Goal: Contribute content: Contribute content

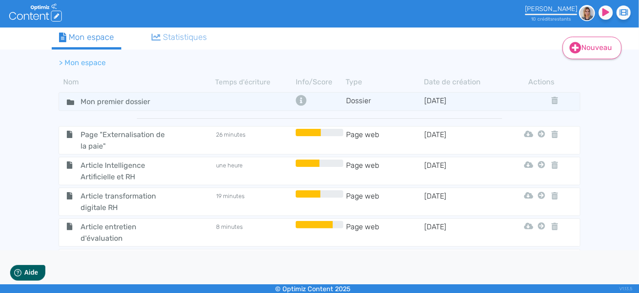
click at [591, 50] on link "Nouveau" at bounding box center [592, 48] width 59 height 22
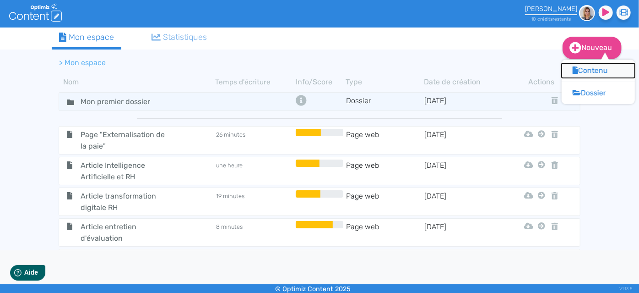
click at [592, 73] on button "Contenu" at bounding box center [598, 70] width 73 height 15
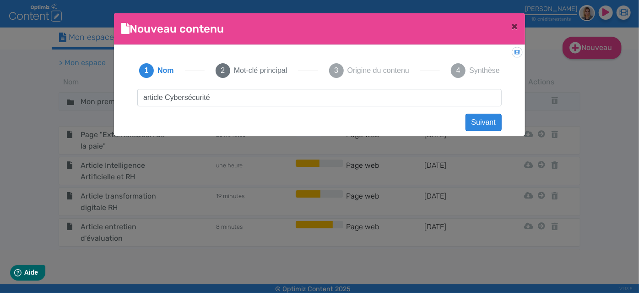
type input "article Cybersécurité"
click at [493, 122] on button "Suivant" at bounding box center [484, 122] width 36 height 17
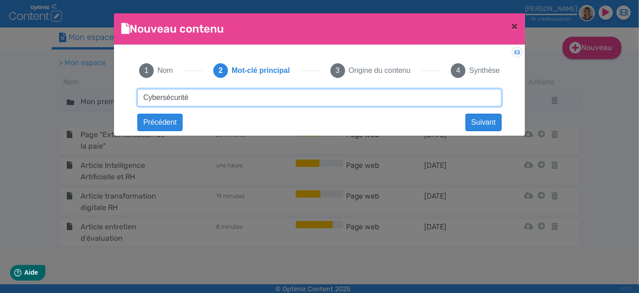
type input "Cybersécurité"
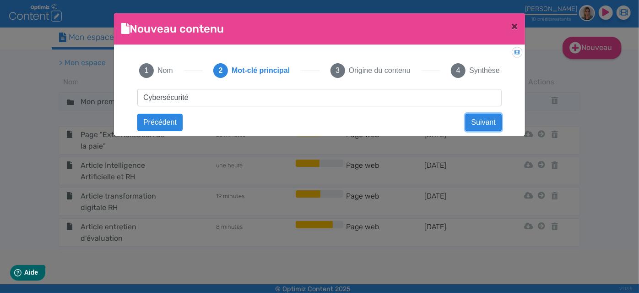
click at [474, 115] on button "Suivant" at bounding box center [484, 122] width 36 height 17
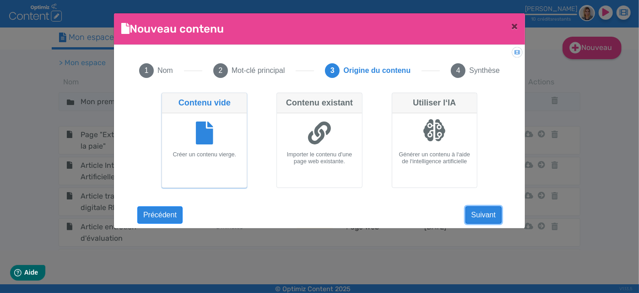
click at [481, 213] on button "Suivant" at bounding box center [484, 214] width 36 height 17
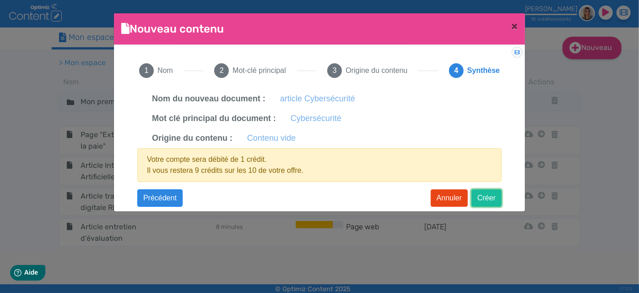
click at [487, 193] on button "Créer" at bounding box center [487, 197] width 30 height 17
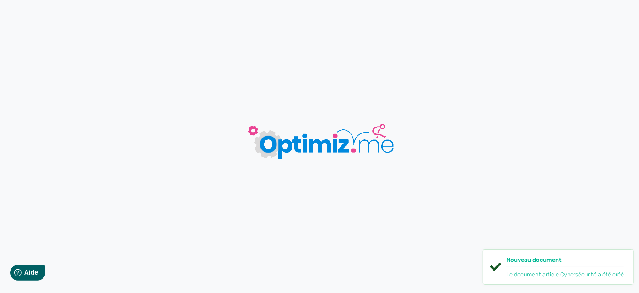
type input "article Cybersécurité"
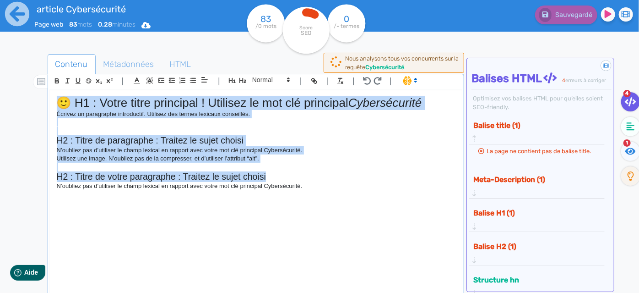
drag, startPoint x: 366, startPoint y: 181, endPoint x: 9, endPoint y: 84, distance: 370.5
click at [9, 84] on div "article Cybersécurité Page web 83 mots 0.28 minutes Html Pdf Word 83 /0 mots Sc…" at bounding box center [319, 175] width 639 height 350
click at [284, 173] on h2 "H2 : Titre de votre paragraphe : Traitez le sujet choisi" at bounding box center [256, 176] width 399 height 11
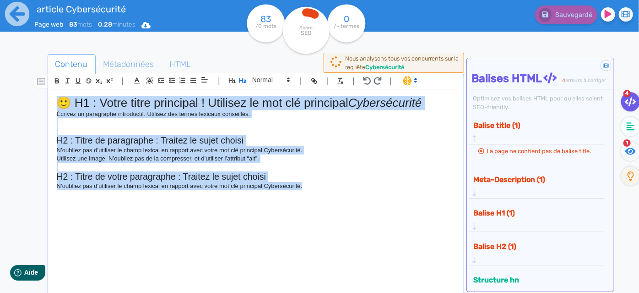
drag, startPoint x: 314, startPoint y: 186, endPoint x: 0, endPoint y: 49, distance: 342.5
click at [0, 49] on div "article Cybersécurité Page web 83 mots 0.28 minutes Html Pdf Word 83 /0 mots Sc…" at bounding box center [319, 175] width 639 height 350
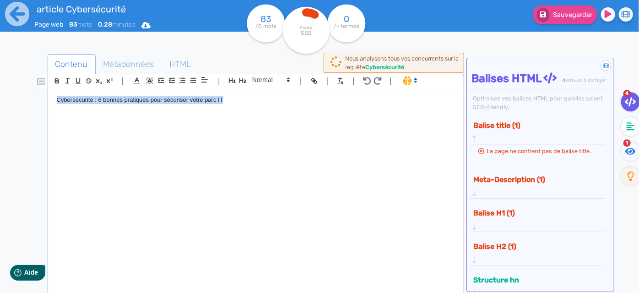
drag, startPoint x: 255, startPoint y: 101, endPoint x: 23, endPoint y: 88, distance: 232.0
click at [23, 88] on div "Contenu Métadonnées HTML | | H3 H4 H5 H6 Normal | | | | Cybersécurité : 6 bonne…" at bounding box center [330, 197] width 617 height 305
click at [231, 80] on icon "button" at bounding box center [232, 80] width 8 height 8
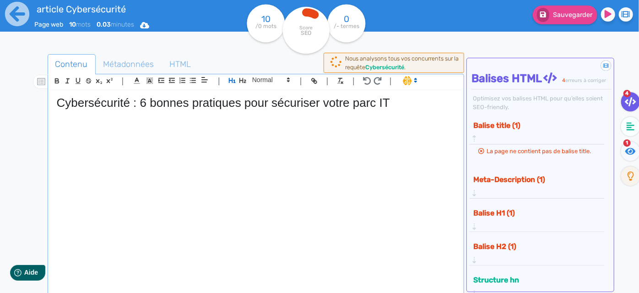
click at [399, 101] on h1 "Cybersécurité : 6 bonnes pratiques pour sécuriser votre parc IT" at bounding box center [256, 103] width 399 height 14
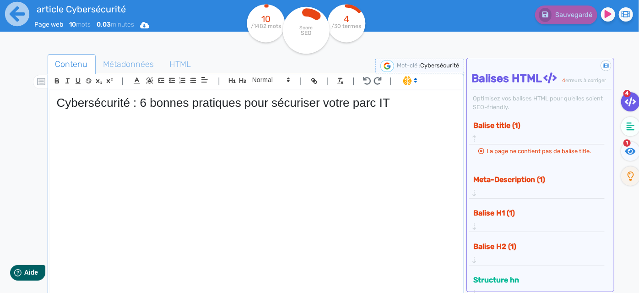
click at [90, 138] on div "Cybersécurité : 6 bonnes pratiques pour sécuriser votre parc IT" at bounding box center [256, 192] width 413 height 205
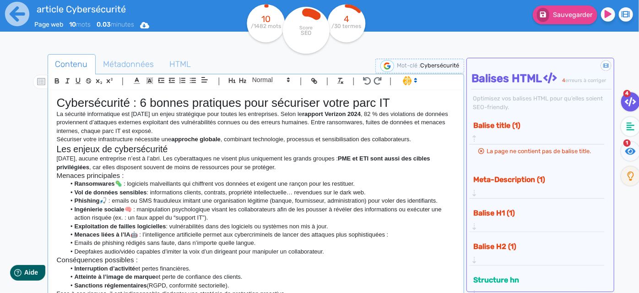
click at [398, 98] on h1 "Cybersécurité : 6 bonnes pratiques pour sécuriser votre parc IT" at bounding box center [256, 103] width 399 height 14
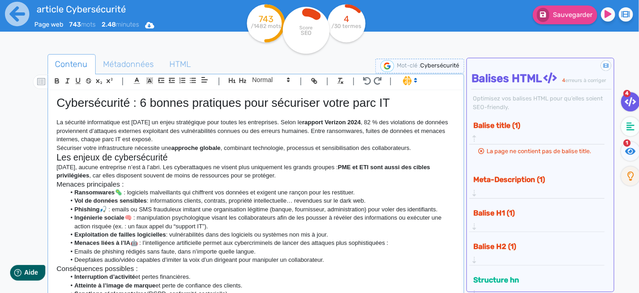
click at [227, 136] on p "La sécurité informatique est [DATE] un enjeu stratégique pour toutes les entrep…" at bounding box center [256, 130] width 399 height 25
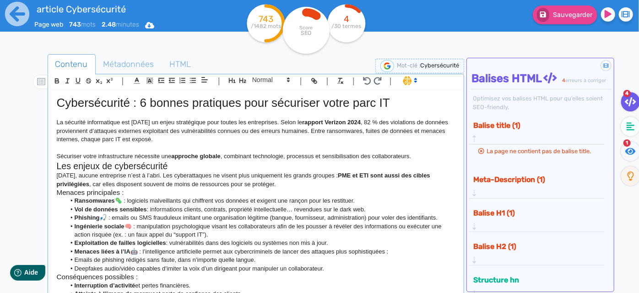
click at [422, 155] on p "Sécuriser votre infrastructure nécessite une approche globale , combinant techn…" at bounding box center [256, 156] width 399 height 8
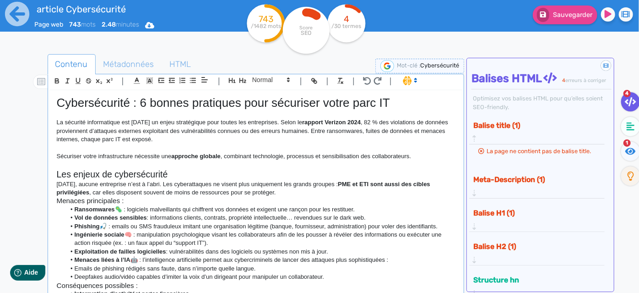
click at [179, 178] on h2 "Les enjeux de cybersécurité" at bounding box center [256, 174] width 399 height 11
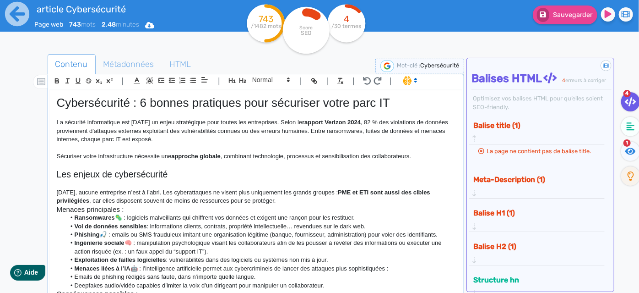
click at [421, 155] on p "Sécuriser votre infrastructure nécessite une approche globale , combinant techn…" at bounding box center [256, 156] width 399 height 8
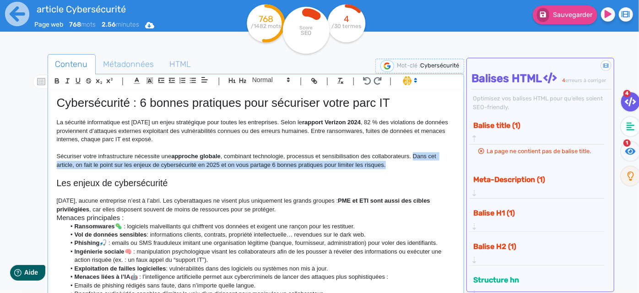
drag, startPoint x: 407, startPoint y: 165, endPoint x: 415, endPoint y: 156, distance: 12.4
click at [415, 156] on p "Sécuriser votre infrastructure nécessite une approche globale , combinant techn…" at bounding box center [256, 160] width 399 height 17
copy p "Dans cet article, on fait le point sur les enjeux de cybersécurité en 2025 et o…"
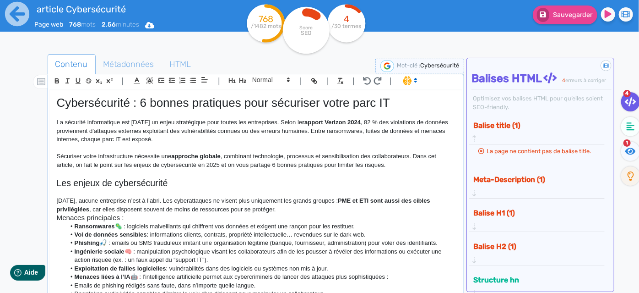
click at [349, 174] on p at bounding box center [256, 173] width 399 height 8
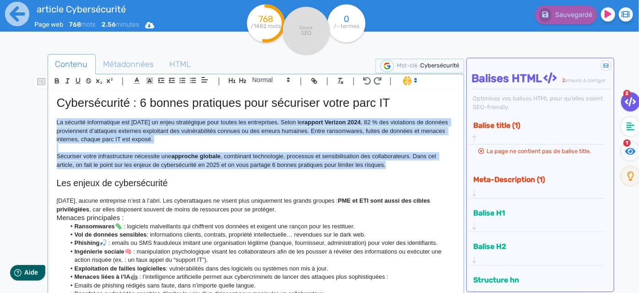
drag, startPoint x: 391, startPoint y: 164, endPoint x: 29, endPoint y: 124, distance: 364.0
click at [29, 124] on div "Contenu Métadonnées HTML | | H3 H4 H5 H6 Normal | | | | Cybersécurité : 6 bonne…" at bounding box center [333, 201] width 613 height 299
copy div "La sécurité informatique est [DATE] un enjeu stratégique pour toutes les entrep…"
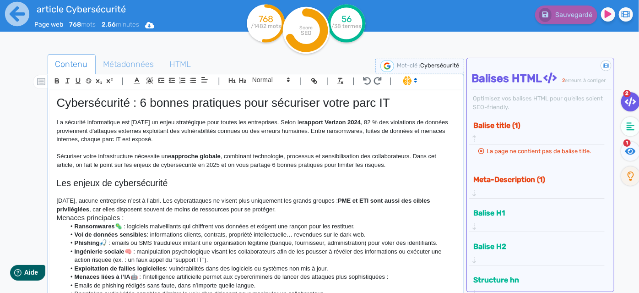
click at [348, 173] on p at bounding box center [256, 173] width 399 height 8
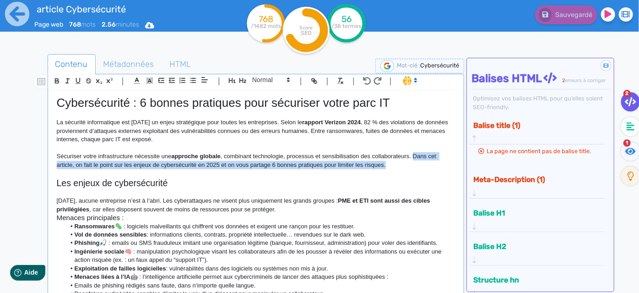
drag, startPoint x: 409, startPoint y: 164, endPoint x: 415, endPoint y: 154, distance: 11.3
click at [415, 154] on p "Sécuriser votre infrastructure nécessite une approche globale , combinant techn…" at bounding box center [256, 160] width 399 height 17
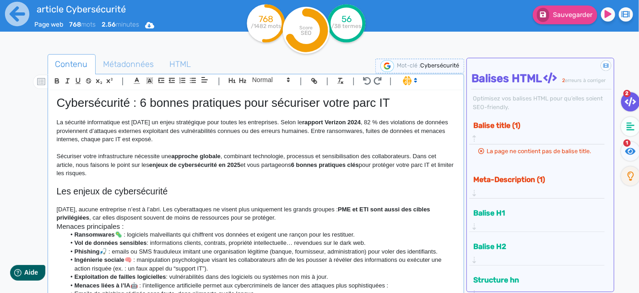
click at [243, 200] on p at bounding box center [256, 200] width 399 height 8
click at [181, 189] on h2 "Les enjeux de cybersécurité" at bounding box center [256, 191] width 399 height 11
click at [71, 188] on h2 "Les enjeux de cybersécurité en 2025" at bounding box center [256, 191] width 399 height 11
click at [298, 213] on p "[DATE], aucune entreprise n’est à l’abri. Les cyberattaques ne visent plus uniq…" at bounding box center [256, 213] width 399 height 17
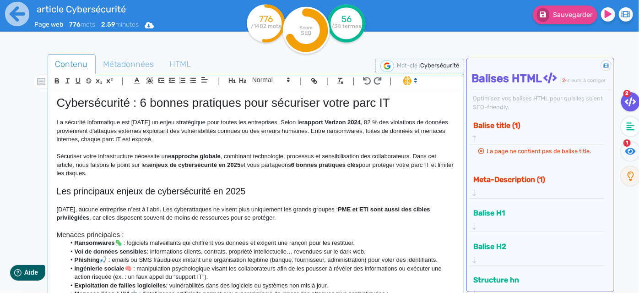
scroll to position [83, 0]
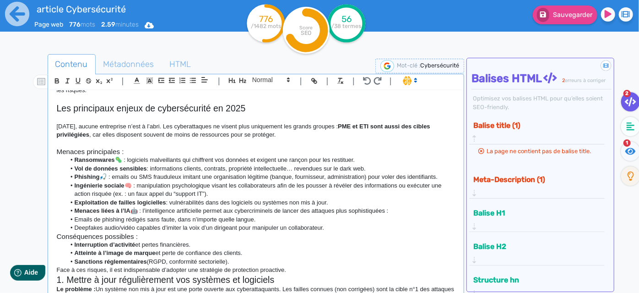
click at [334, 232] on h3 "Conséquences possibles :" at bounding box center [256, 236] width 399 height 8
click at [332, 228] on li "Deepfakes audio/vidéo capables d’imiter la voix d’un dirigeant pour manipuler u…" at bounding box center [260, 227] width 390 height 8
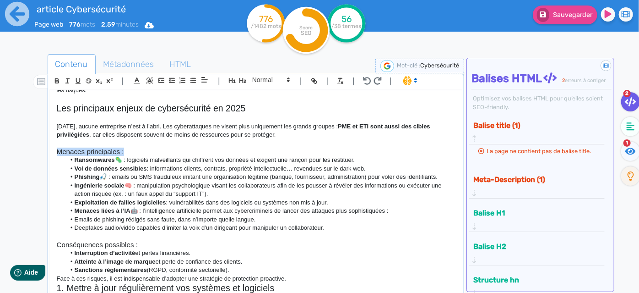
drag, startPoint x: 133, startPoint y: 151, endPoint x: 41, endPoint y: 155, distance: 92.1
click at [41, 155] on div "Contenu Métadonnées HTML | | H3 H4 H5 H6 Normal | | | | Cybersécurité : 6 bonne…" at bounding box center [333, 201] width 613 height 299
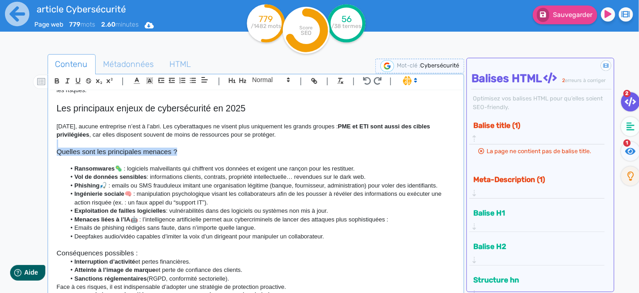
drag, startPoint x: 186, startPoint y: 150, endPoint x: 55, endPoint y: 144, distance: 130.6
click at [55, 144] on div "Cybersécurité : 6 bonnes pratiques pour sécuriser votre parc IT La sécurité inf…" at bounding box center [256, 192] width 413 height 205
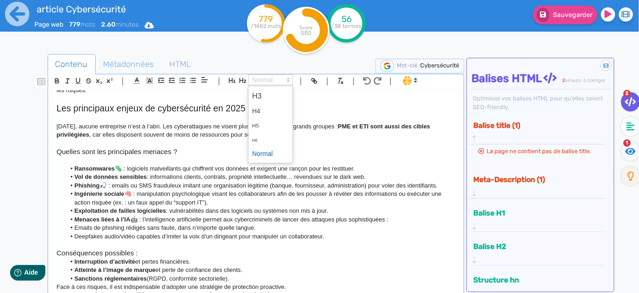
click at [255, 81] on span at bounding box center [270, 79] width 45 height 11
click at [260, 96] on span at bounding box center [270, 96] width 37 height 16
click at [177, 146] on h3 at bounding box center [256, 143] width 399 height 8
click at [96, 107] on h2 "Les principaux enjeux de cybersécurité en 2025" at bounding box center [256, 108] width 399 height 11
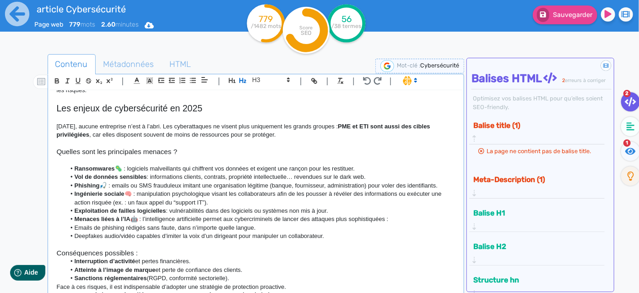
click at [180, 156] on p at bounding box center [256, 160] width 399 height 8
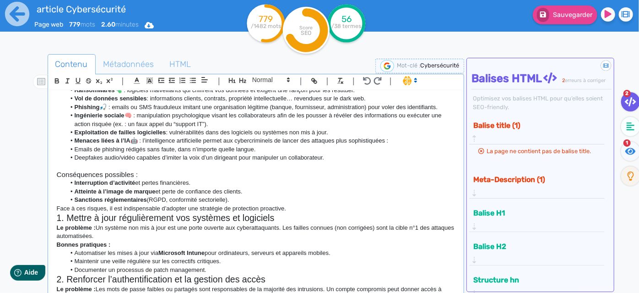
scroll to position [166, 0]
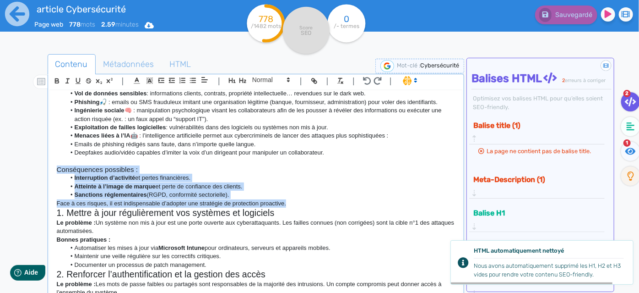
drag, startPoint x: 303, startPoint y: 201, endPoint x: 49, endPoint y: 166, distance: 256.5
click at [49, 166] on div "Cybersécurité : 6 bonnes pratiques pour sécuriser votre parc IT La sécurité inf…" at bounding box center [255, 200] width 413 height 221
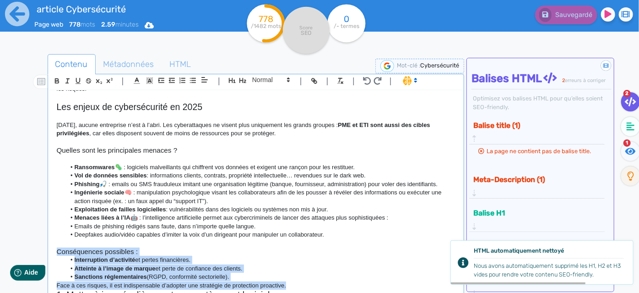
scroll to position [83, 0]
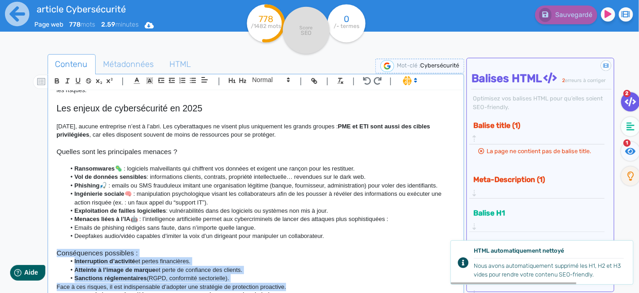
copy div "Conséquences possibles : Interruption d’activité et pertes financières. Atteint…"
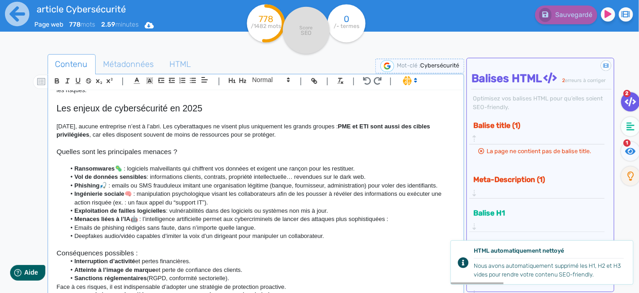
click at [222, 137] on p "[DATE], aucune entreprise n’est à l’abri. Les cyberattaques ne visent plus uniq…" at bounding box center [256, 130] width 399 height 17
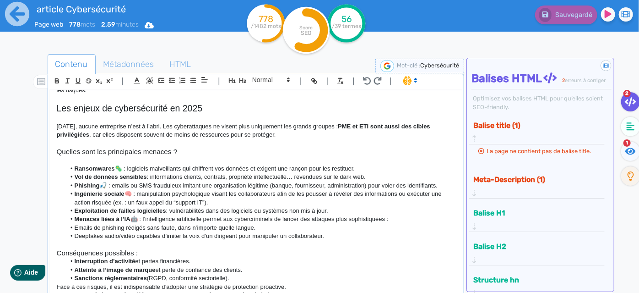
click at [328, 232] on li "Deepfakes audio/vidéo capables d’imiter la voix d’un dirigeant pour manipuler u…" at bounding box center [260, 236] width 390 height 8
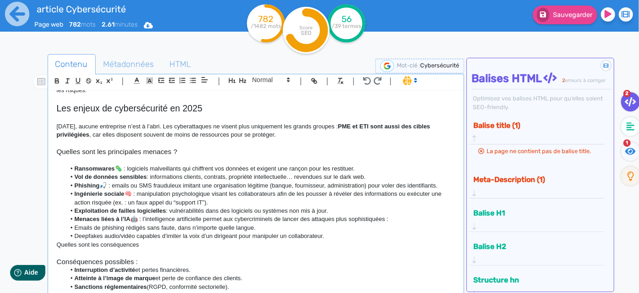
click at [331, 240] on p "Quelles sont les conséquences" at bounding box center [256, 244] width 399 height 8
click at [334, 235] on li "Deepfakes audio/vidéo capables d’imiter la voix d’un dirigeant pour manipuler u…" at bounding box center [260, 236] width 390 height 8
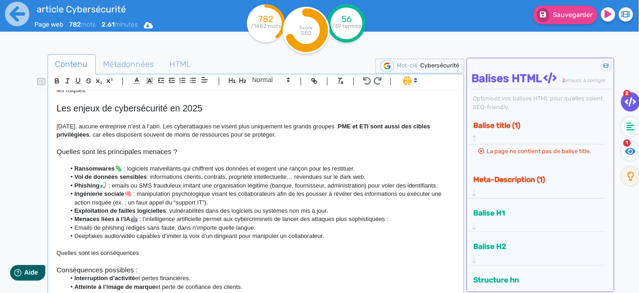
click at [171, 246] on p at bounding box center [256, 244] width 399 height 8
click at [160, 250] on p "Quelles sont les conséquences" at bounding box center [256, 253] width 399 height 8
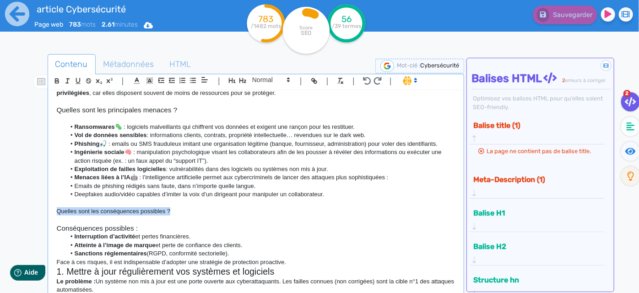
drag, startPoint x: 175, startPoint y: 212, endPoint x: 51, endPoint y: 211, distance: 124.1
click at [51, 211] on div "Cybersécurité : 6 bonnes pratiques pour sécuriser votre parc IT La sécurité inf…" at bounding box center [256, 192] width 413 height 205
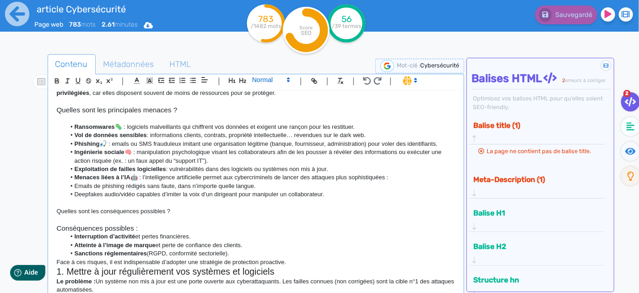
click at [266, 80] on span at bounding box center [270, 79] width 45 height 11
click at [268, 94] on span at bounding box center [270, 96] width 37 height 16
click at [237, 243] on li "Atteinte à l’image de marque et perte de confiance des clients." at bounding box center [260, 245] width 390 height 8
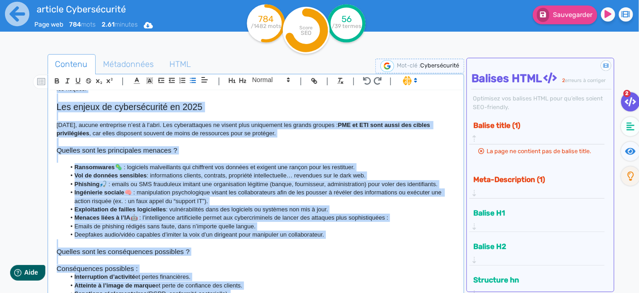
scroll to position [41, 0]
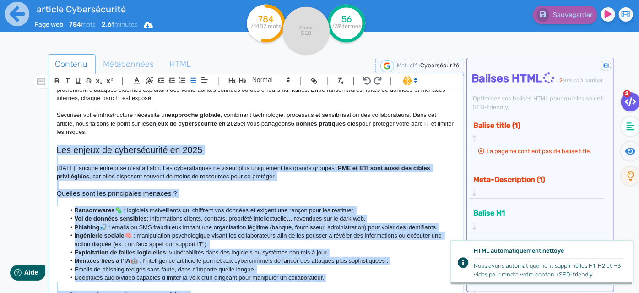
drag, startPoint x: 294, startPoint y: 258, endPoint x: 50, endPoint y: 151, distance: 266.7
click at [50, 151] on div "Cybersécurité : 6 bonnes pratiques pour sécuriser votre parc IT La sécurité inf…" at bounding box center [256, 192] width 413 height 205
copy div "Lor ipsumd si ametconsectet ad 2743 Elitsed’doe, tempor incididunt u’lab e d’ma…"
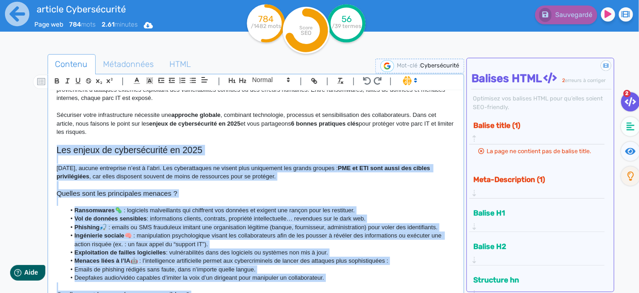
click at [201, 203] on p at bounding box center [256, 201] width 399 height 8
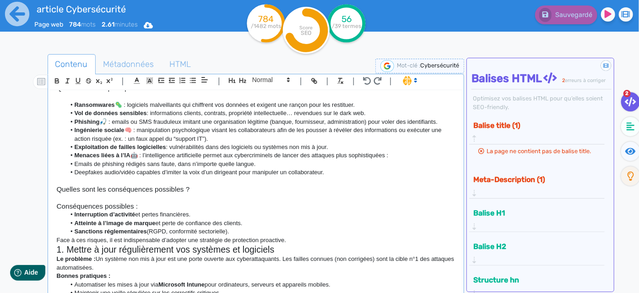
scroll to position [166, 0]
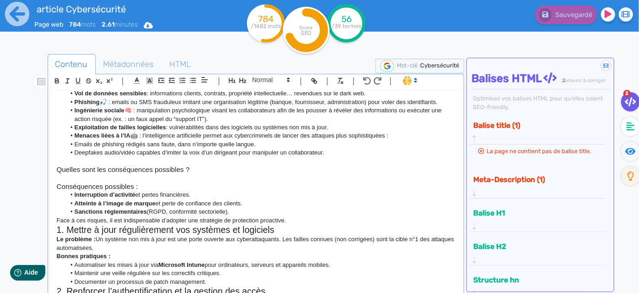
click at [287, 218] on p "Face à ces risques, il est indispensable d’adopter une stratégie de protection …" at bounding box center [256, 220] width 399 height 8
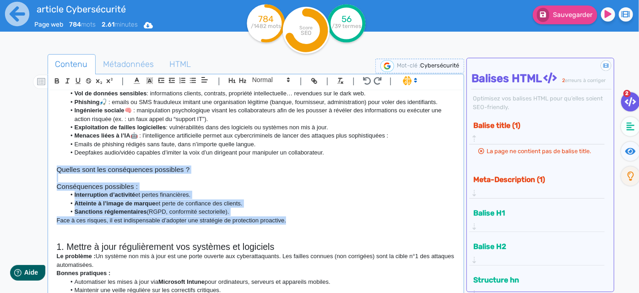
drag, startPoint x: 293, startPoint y: 219, endPoint x: 55, endPoint y: 168, distance: 242.9
click at [55, 168] on div "Cybersécurité : 6 bonnes pratiques pour sécuriser votre parc IT La sécurité inf…" at bounding box center [256, 192] width 413 height 205
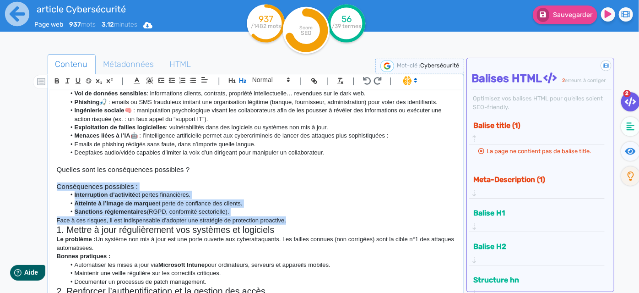
drag, startPoint x: 58, startPoint y: 186, endPoint x: 292, endPoint y: 218, distance: 236.6
click at [292, 218] on div "Cybersécurité : 6 bonnes pratiques pour sécuriser votre parc IT La sécurité inf…" at bounding box center [256, 192] width 413 height 205
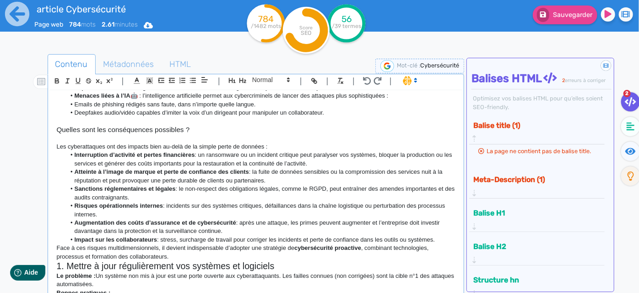
scroll to position [254, 0]
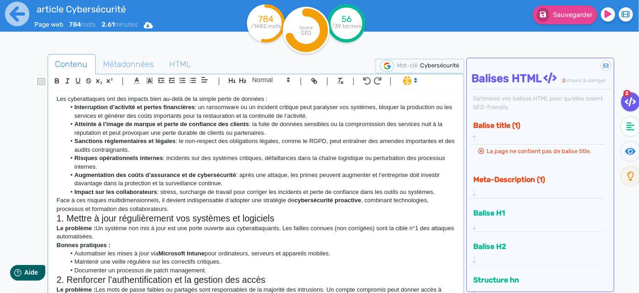
click at [440, 190] on li "Impact sur les collaborateurs : stress, surcharge de travail pour corriger les …" at bounding box center [260, 192] width 390 height 8
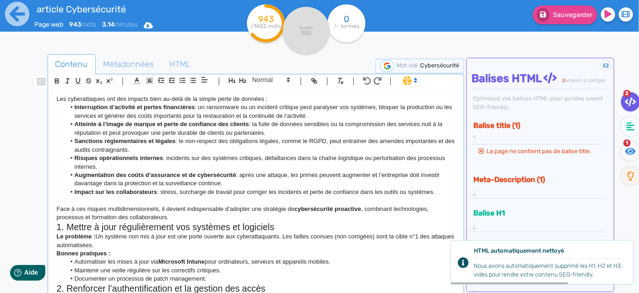
click at [184, 216] on p "Face à ces risques multidimensionnels, il devient indispensable d’adopter une s…" at bounding box center [256, 213] width 399 height 17
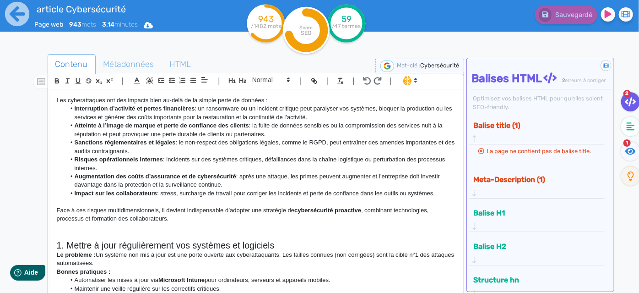
scroll to position [333, 0]
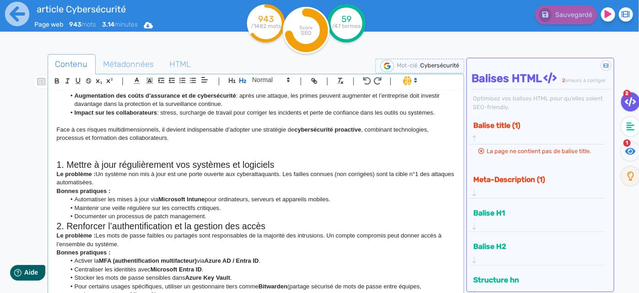
click at [76, 152] on p at bounding box center [256, 155] width 399 height 8
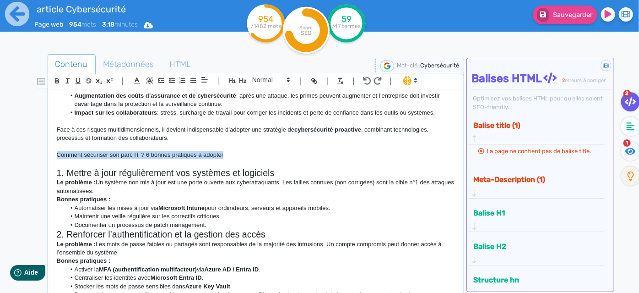
drag, startPoint x: 234, startPoint y: 153, endPoint x: 50, endPoint y: 157, distance: 184.1
click at [50, 157] on div "Cybersécurité : 6 bonnes pratiques pour sécuriser votre parc IT La sécurité inf…" at bounding box center [256, 192] width 413 height 205
click at [244, 79] on icon "button" at bounding box center [243, 80] width 8 height 8
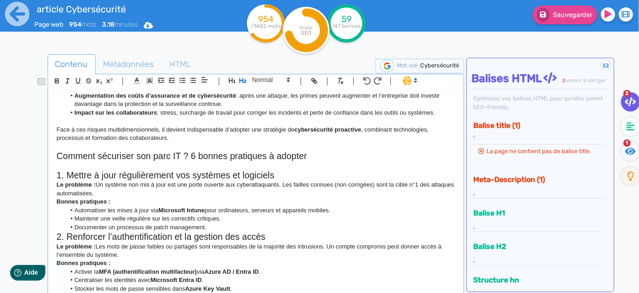
click at [289, 178] on h2 "1. Mettre à jour régulièrement vos systèmes et logiciels" at bounding box center [256, 175] width 399 height 11
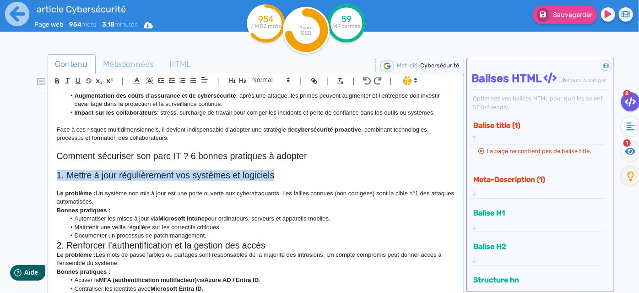
drag, startPoint x: 284, startPoint y: 175, endPoint x: 25, endPoint y: 177, distance: 259.2
click at [25, 177] on div "Contenu Métadonnées HTML | | H3 H4 H5 H6 Normal | | | | Cybersécurité : 6 bonne…" at bounding box center [330, 197] width 617 height 305
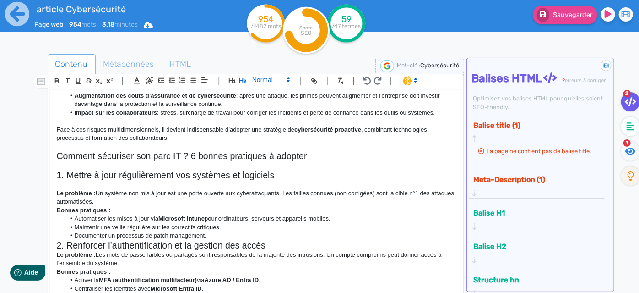
click at [265, 83] on span at bounding box center [270, 79] width 45 height 11
click at [270, 97] on span at bounding box center [270, 96] width 37 height 16
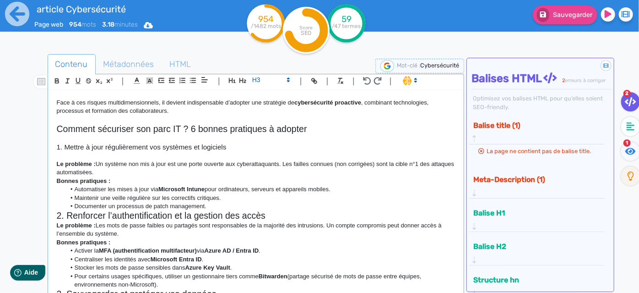
scroll to position [416, 0]
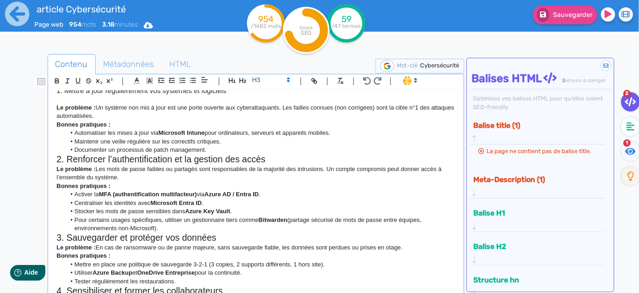
click at [146, 115] on p "Le problème : Un système non mis à jour est une porte ouverte aux cyberattaquan…" at bounding box center [256, 111] width 399 height 17
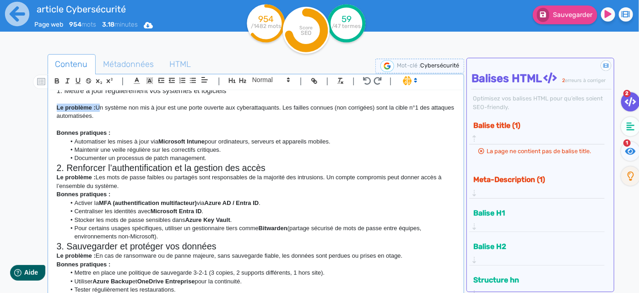
drag, startPoint x: 97, startPoint y: 107, endPoint x: 43, endPoint y: 104, distance: 53.2
click at [43, 104] on div "Contenu Métadonnées HTML | | H3 H4 H5 H6 Normal | | | | Cybersécurité : 6 bonne…" at bounding box center [333, 201] width 613 height 299
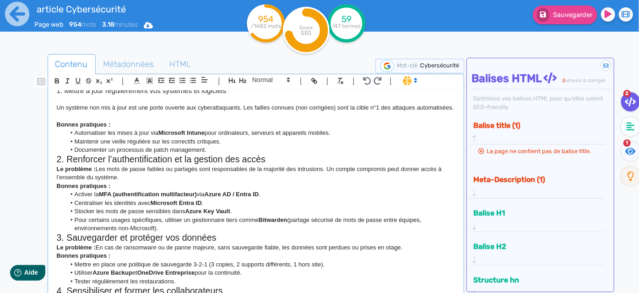
click at [220, 154] on li "Documenter un processus de patch management." at bounding box center [260, 150] width 390 height 8
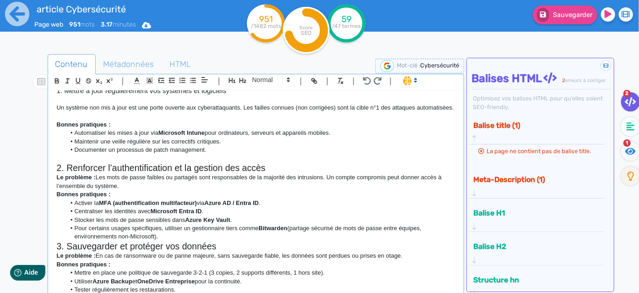
click at [271, 173] on h2 "2. Renforcer l’authentification et la gestion des accès" at bounding box center [256, 168] width 399 height 11
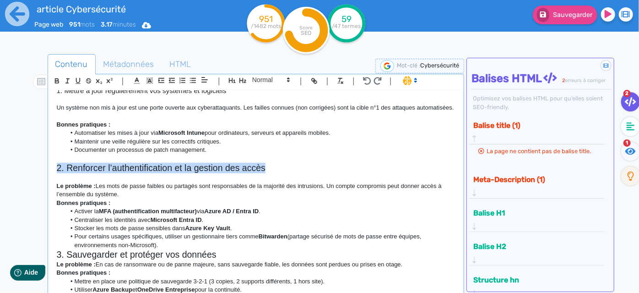
drag, startPoint x: 276, startPoint y: 177, endPoint x: 44, endPoint y: 174, distance: 231.7
click at [44, 174] on div "Contenu Métadonnées HTML | | H3 H4 H5 H6 Normal | | | | Cybersécurité : 6 bonne…" at bounding box center [333, 201] width 613 height 299
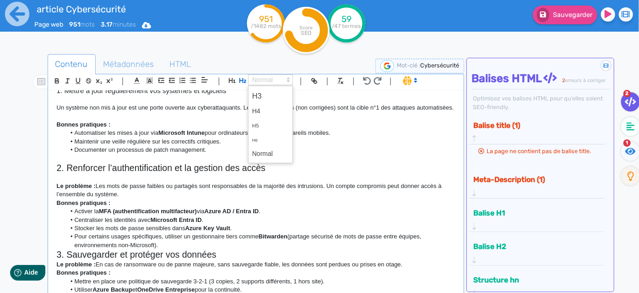
click at [251, 80] on span at bounding box center [270, 79] width 45 height 11
click at [255, 95] on span at bounding box center [270, 96] width 37 height 16
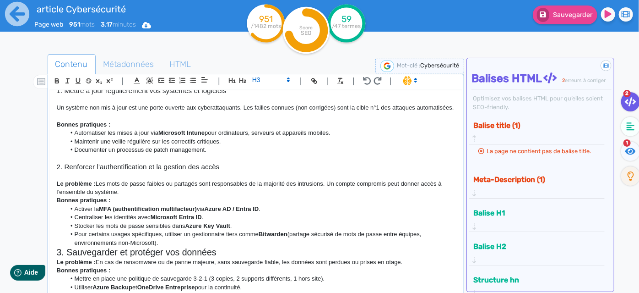
click at [267, 189] on p "Le problème : Les mots de passe faibles ou partagés sont responsables de la maj…" at bounding box center [256, 187] width 399 height 17
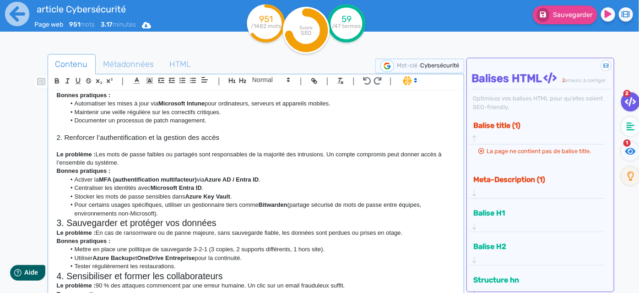
scroll to position [458, 0]
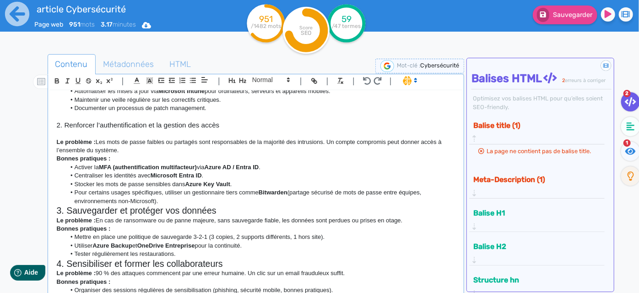
click at [143, 155] on p "Le problème : Les mots de passe faibles ou partagés sont responsables de la maj…" at bounding box center [256, 146] width 399 height 17
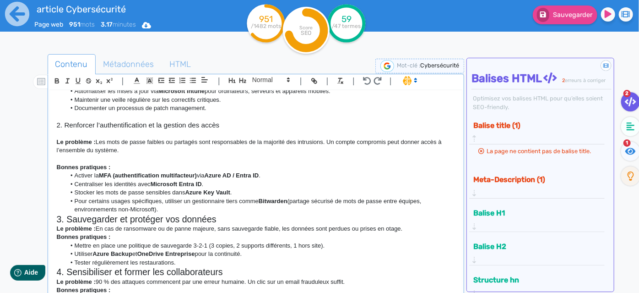
click at [198, 214] on li "Pour certains usages spécifiques, utiliser un gestionnaire tiers comme Bitwarde…" at bounding box center [260, 205] width 390 height 17
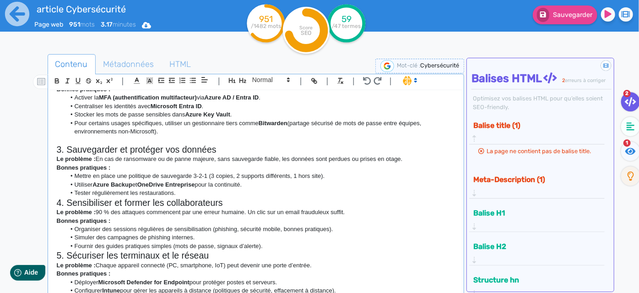
scroll to position [541, 0]
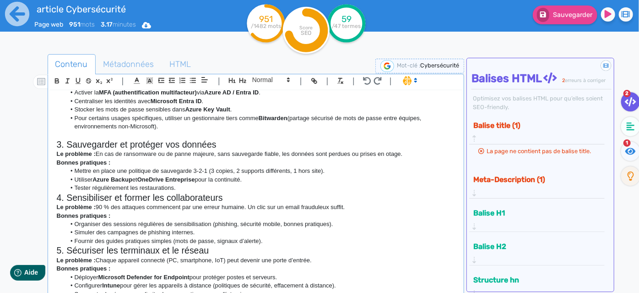
click at [224, 150] on h2 "3. Sauvegarder et protéger vos données" at bounding box center [256, 144] width 399 height 11
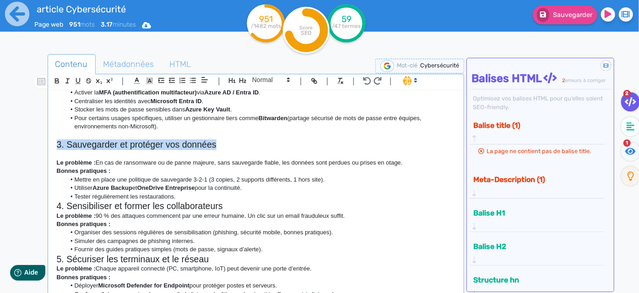
drag, startPoint x: 222, startPoint y: 151, endPoint x: 54, endPoint y: 155, distance: 168.5
click at [54, 155] on div "Cybersécurité : 6 bonnes pratiques pour sécuriser votre parc IT La sécurité inf…" at bounding box center [256, 192] width 413 height 205
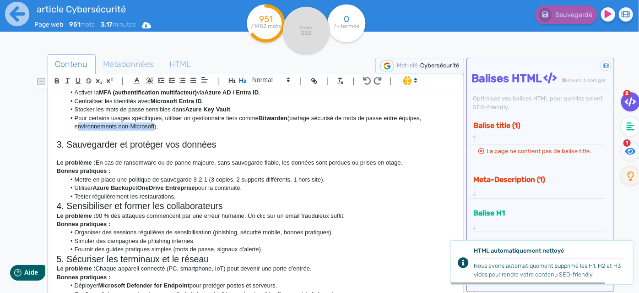
drag, startPoint x: 153, startPoint y: 135, endPoint x: 72, endPoint y: 133, distance: 80.6
click at [72, 131] on li "Pour certains usages spécifiques, utiliser un gestionnaire tiers comme Bitwarde…" at bounding box center [260, 122] width 390 height 17
click at [133, 139] on p at bounding box center [256, 135] width 399 height 8
drag, startPoint x: 155, startPoint y: 134, endPoint x: 96, endPoint y: 133, distance: 58.6
click at [96, 131] on li "Pour certains usages spécifiques, utiliser un gestionnaire tiers comme Bitwarde…" at bounding box center [260, 122] width 390 height 17
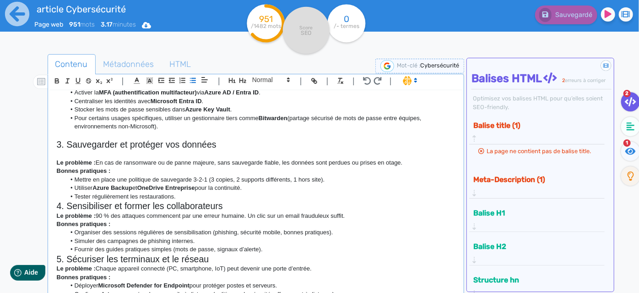
click at [251, 105] on li "Centraliser les identités avec Microsoft Entra ID ." at bounding box center [260, 101] width 390 height 8
click at [251, 114] on li "Stocker les mots de passe sensibles dans Azure Key Vault ." at bounding box center [260, 109] width 390 height 8
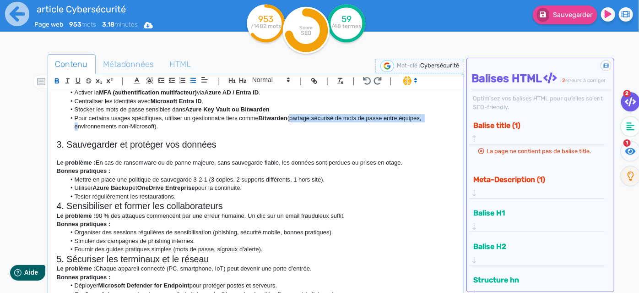
drag, startPoint x: 290, startPoint y: 125, endPoint x: 398, endPoint y: 123, distance: 107.6
click at [440, 125] on li "Pour certains usages spécifiques, utiliser un gestionnaire tiers comme Bitwarde…" at bounding box center [260, 122] width 390 height 17
copy li "(partage sécurisé de mots de passe entre équipes,"
click at [295, 113] on li "Stocker les mots de passe sensibles dans Azure Key Vault ou Bitwarden" at bounding box center [260, 109] width 390 height 8
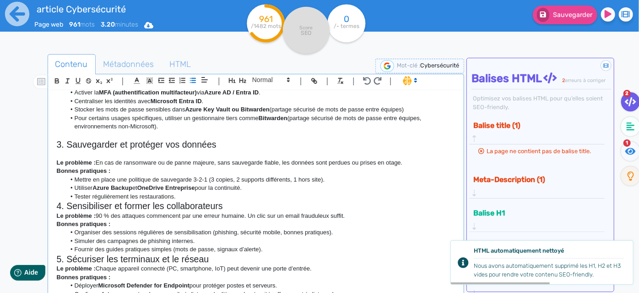
click at [282, 130] on li "Pour certains usages spécifiques, utiliser un gestionnaire tiers comme Bitwarde…" at bounding box center [260, 122] width 390 height 17
drag, startPoint x: 248, startPoint y: 131, endPoint x: 76, endPoint y: 126, distance: 172.7
click at [76, 126] on li "Pour certains usages spécifiques, utiliser un gestionnaire tiers comme Bitwarde…" at bounding box center [260, 122] width 390 height 17
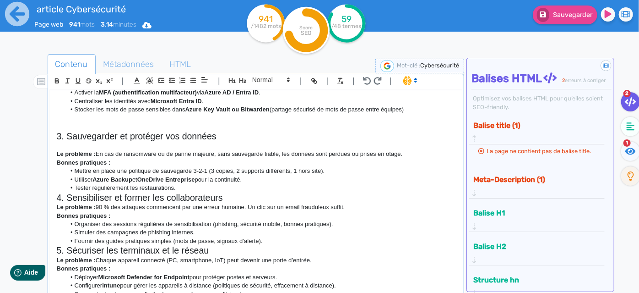
click at [127, 141] on h2 "3. Sauvegarder et protéger vos données" at bounding box center [256, 136] width 399 height 11
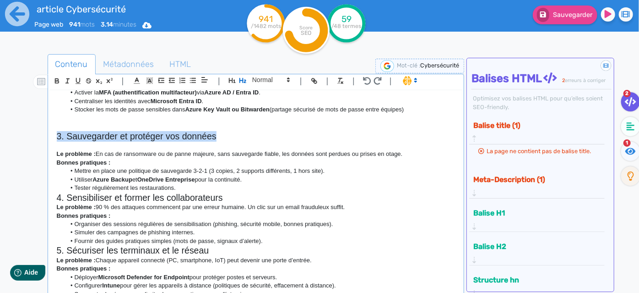
drag, startPoint x: 244, startPoint y: 148, endPoint x: 39, endPoint y: 139, distance: 204.9
click at [39, 139] on div "Contenu Métadonnées HTML | | H3 H4 H5 H6 Normal | | | | Cybersécurité : 6 bonne…" at bounding box center [333, 201] width 613 height 299
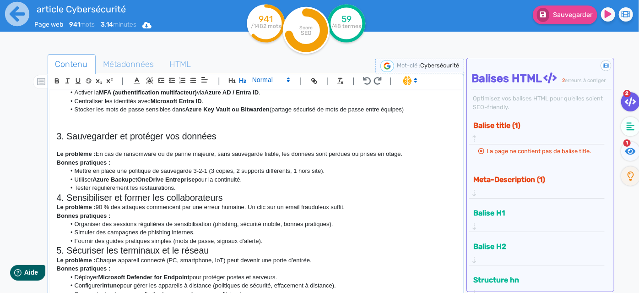
click at [270, 79] on span at bounding box center [270, 79] width 45 height 11
click at [270, 92] on span at bounding box center [270, 96] width 37 height 16
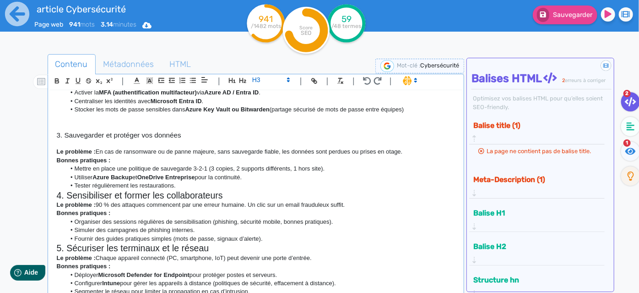
click at [145, 156] on p "Le problème : En cas de ransomware ou de panne majeure, sans sauvegarde fiable,…" at bounding box center [256, 151] width 399 height 8
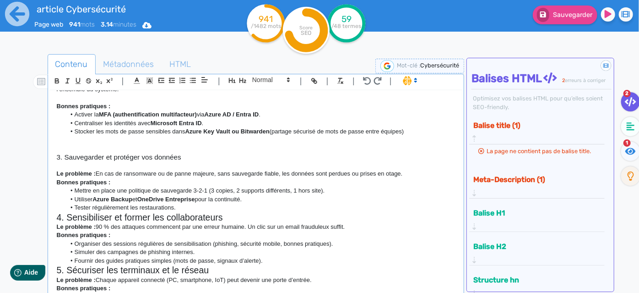
scroll to position [499, 0]
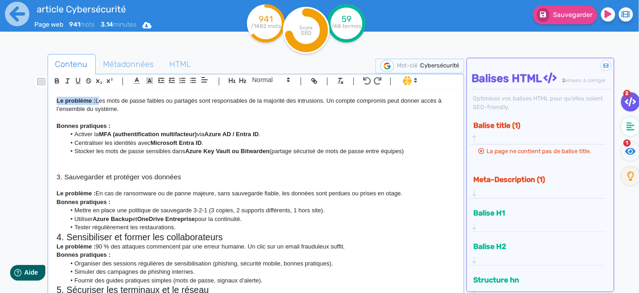
drag, startPoint x: 97, startPoint y: 108, endPoint x: 37, endPoint y: 109, distance: 60.0
click at [37, 109] on div "Contenu Métadonnées HTML | | H3 H4 H5 H6 Normal | | | | Cybersécurité : 6 bonne…" at bounding box center [333, 201] width 613 height 299
drag, startPoint x: 95, startPoint y: 201, endPoint x: 43, endPoint y: 198, distance: 51.4
click at [43, 198] on div "Contenu Métadonnées HTML | | H3 H4 H5 H6 Normal | | | | Cybersécurité : 6 bonne…" at bounding box center [333, 201] width 613 height 299
click at [380, 197] on p "En cas de ransomware ou de panne majeure, sans sauvegarde fiable, les données s…" at bounding box center [256, 193] width 399 height 8
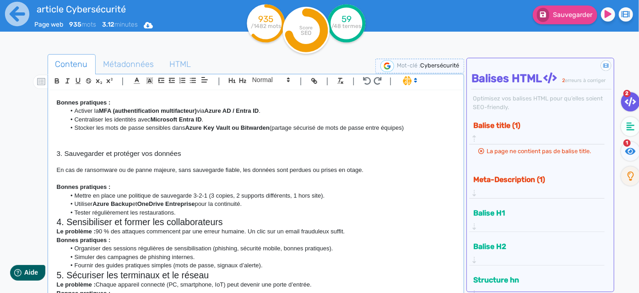
scroll to position [541, 0]
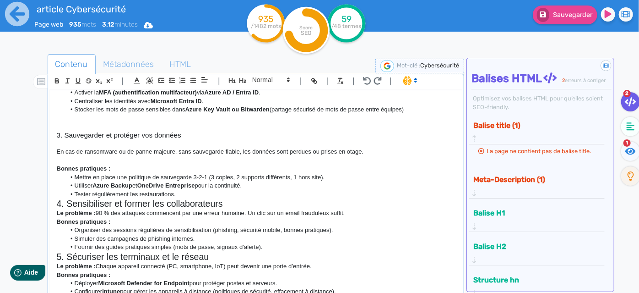
click at [257, 198] on li "Tester régulièrement les restaurations." at bounding box center [260, 194] width 390 height 8
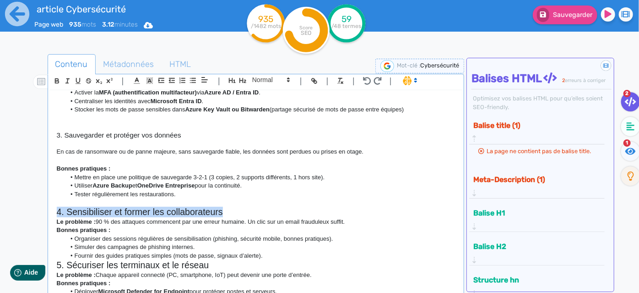
drag, startPoint x: 239, startPoint y: 216, endPoint x: 50, endPoint y: 222, distance: 188.3
click at [50, 222] on div "Cybersécurité : 6 bonnes pratiques pour sécuriser votre parc IT La sécurité inf…" at bounding box center [256, 192] width 413 height 205
click at [261, 77] on span at bounding box center [270, 79] width 45 height 11
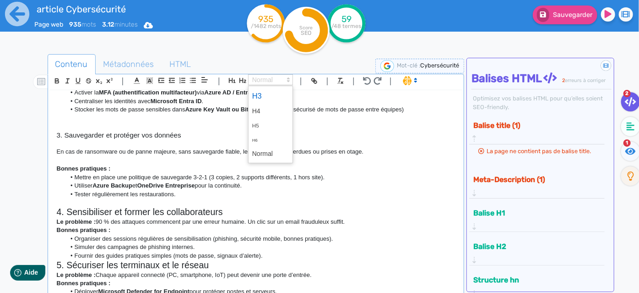
click at [267, 95] on span at bounding box center [270, 96] width 37 height 16
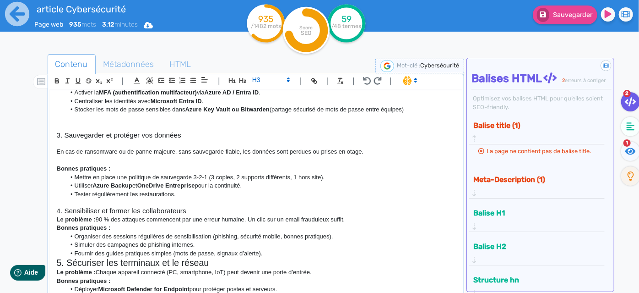
click at [202, 223] on p "Le problème : 90 % des attaques commencent par une erreur humaine. Un clic sur …" at bounding box center [256, 219] width 399 height 8
click at [199, 215] on h3 "4. Sensibiliser et former les collaborateurs" at bounding box center [256, 210] width 399 height 8
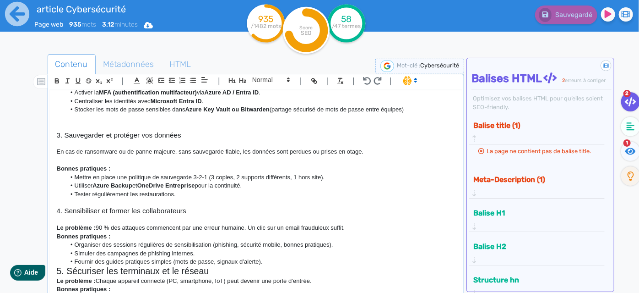
drag, startPoint x: 246, startPoint y: 235, endPoint x: 255, endPoint y: 258, distance: 24.4
click at [246, 232] on p "Le problème : 90 % des attaques commencent par une erreur humaine. Un clic sur …" at bounding box center [256, 227] width 399 height 8
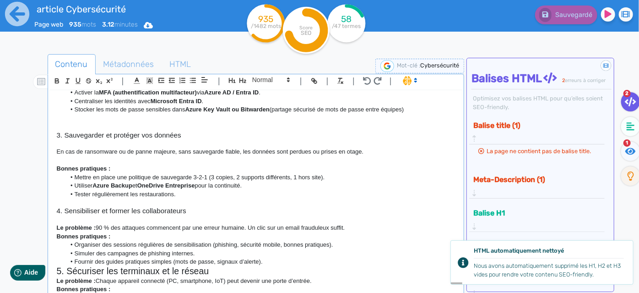
click at [123, 232] on p "Le problème : 90 % des attaques commencent par une erreur humaine. Un clic sur …" at bounding box center [256, 227] width 399 height 8
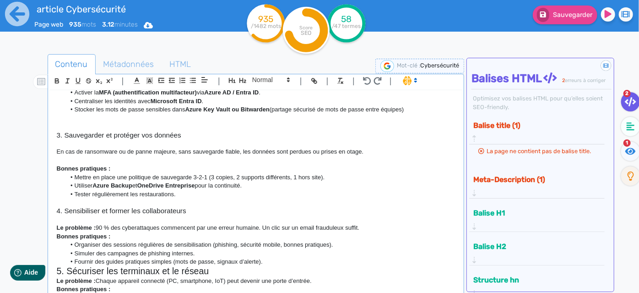
click at [118, 190] on li "Utiliser Azure Backup et OneDrive Entreprise pour la continuité." at bounding box center [260, 185] width 390 height 8
drag, startPoint x: 98, startPoint y: 234, endPoint x: 260, endPoint y: 236, distance: 161.6
click at [260, 232] on p "Le problème : 90 % des cyberattaques commencent par une erreur humaine. Un clic…" at bounding box center [256, 227] width 399 height 8
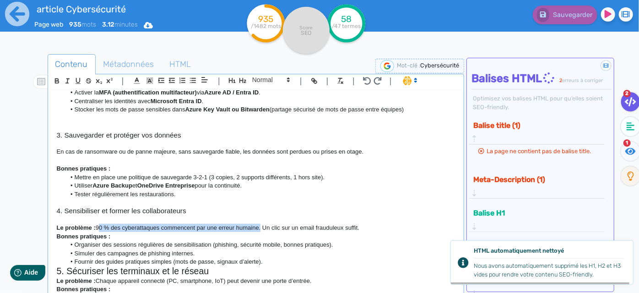
copy p "90 % des cyberattaques commencent par une erreur humaine"
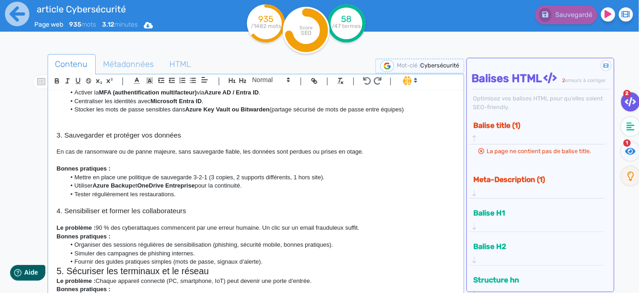
click at [90, 231] on strong "Le problème :" at bounding box center [76, 227] width 39 height 7
drag, startPoint x: 100, startPoint y: 235, endPoint x: 49, endPoint y: 236, distance: 51.7
click at [49, 236] on div "| | H3 H4 H5 H6 Normal | | | | Cybersécurité : 6 bonnes pratiques pour sécurise…" at bounding box center [256, 186] width 417 height 225
click at [137, 232] on p "Le problème : 90 % des cyberattaques commencent par une erreur humaine. Un clic…" at bounding box center [256, 227] width 399 height 8
click at [206, 223] on p at bounding box center [256, 219] width 399 height 8
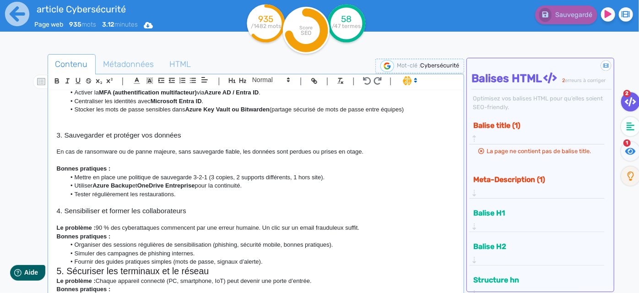
click at [206, 215] on h3 "4. Sensibiliser et former les collaborateurs" at bounding box center [256, 210] width 399 height 8
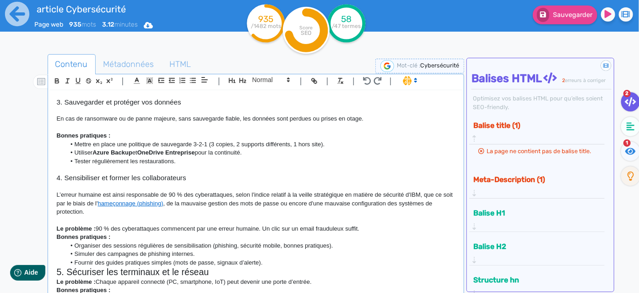
scroll to position [624, 0]
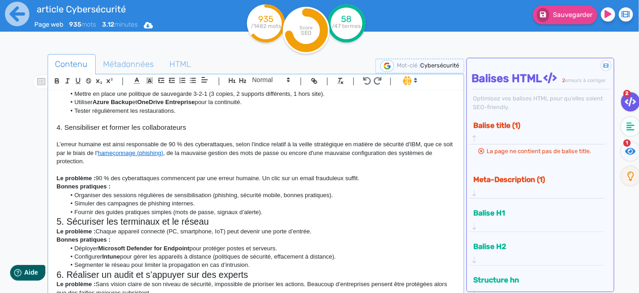
click at [57, 151] on p "L’erreur humaine est ainsi responsable de 90 % des cyberattaques, selon l'indic…" at bounding box center [256, 152] width 399 height 25
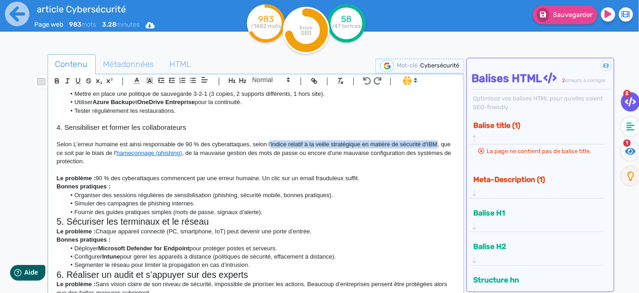
drag, startPoint x: 269, startPoint y: 150, endPoint x: 437, endPoint y: 150, distance: 168.5
click at [437, 150] on p "Selon L’erreur humaine est ainsi responsable de 90 % des cyberattaques, selon l…" at bounding box center [256, 152] width 399 height 25
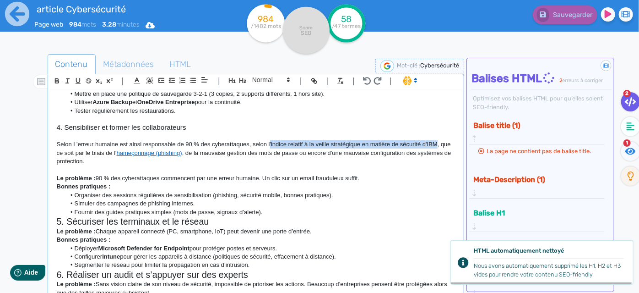
copy p "'indice relatif à la veille stratégique en matière de sécurité d'IBM"
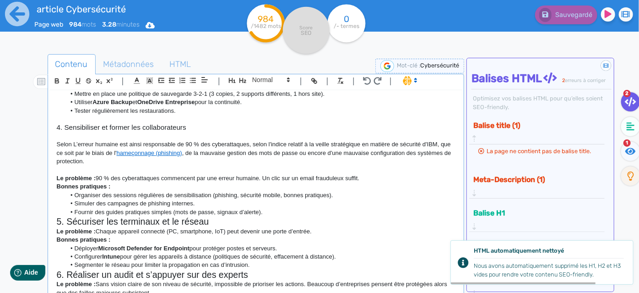
click at [71, 140] on p at bounding box center [256, 136] width 399 height 8
click at [70, 152] on p "Selon L’erreur humaine est ainsi responsable de 90 % des cyberattaques, selon l…" at bounding box center [256, 152] width 399 height 25
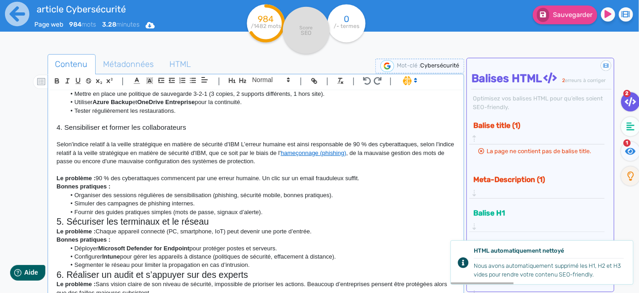
click at [72, 151] on p "Selon'indice relatif à la veille stratégique en matière de sécurité d'IBM L’err…" at bounding box center [256, 152] width 399 height 25
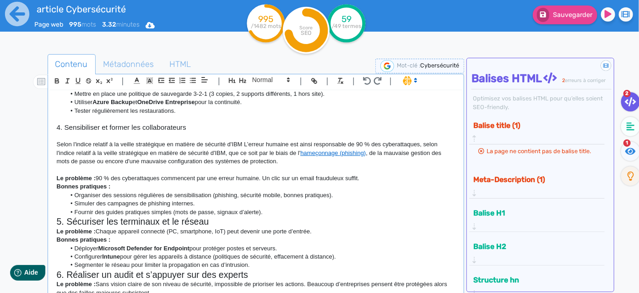
click at [242, 148] on p "Selon l'indice relatif à la veille stratégique en matière de sécurité d'IBM L’e…" at bounding box center [256, 152] width 399 height 25
click at [307, 152] on p "Selon l'indice relatif à la veille stratégique en matière de sécurité d'IBM, l’…" at bounding box center [256, 152] width 399 height 25
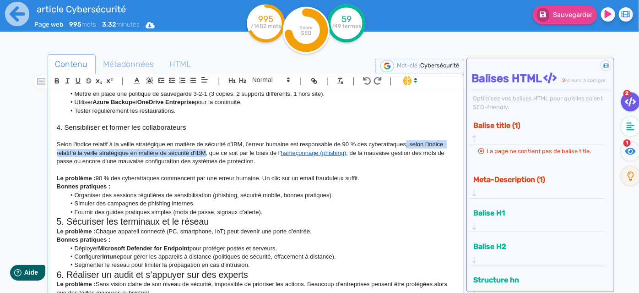
drag, startPoint x: 405, startPoint y: 153, endPoint x: 204, endPoint y: 161, distance: 201.6
click at [204, 161] on p "Selon l'indice relatif à la veille stratégique en matière de sécurité d'IBM, l’…" at bounding box center [256, 152] width 399 height 25
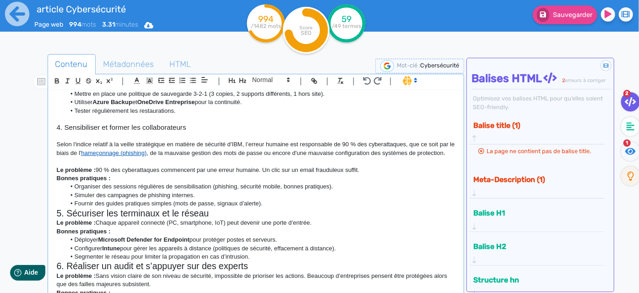
click at [131, 156] on link "hameçonnage (phishing)" at bounding box center [113, 152] width 65 height 7
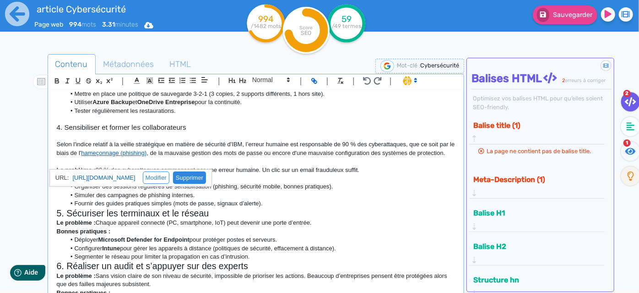
click at [206, 181] on link at bounding box center [187, 177] width 37 height 7
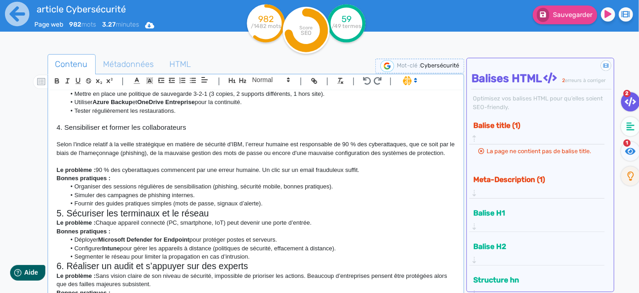
click at [207, 190] on li "Organiser des sessions régulières de sensibilisation (phishing, sécurité mobile…" at bounding box center [260, 186] width 390 height 8
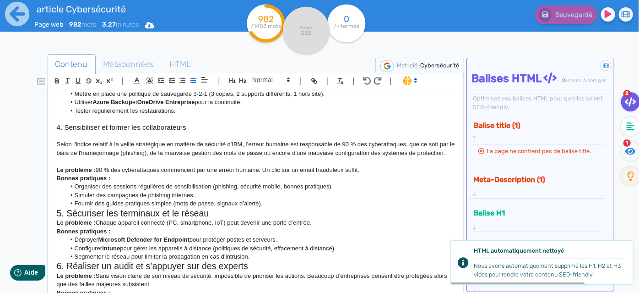
drag, startPoint x: 364, startPoint y: 184, endPoint x: 54, endPoint y: 180, distance: 310.9
click at [54, 180] on div "Cybersécurité : 6 bonnes pratiques pour sécuriser votre parc IT La sécurité inf…" at bounding box center [256, 192] width 413 height 205
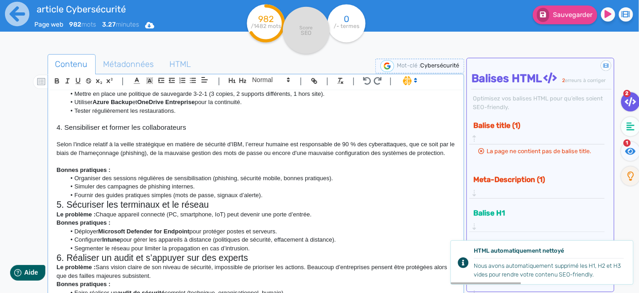
click at [288, 199] on li "Fournir des guides pratiques simples (mots de passe, signaux d’alerte)." at bounding box center [260, 195] width 390 height 8
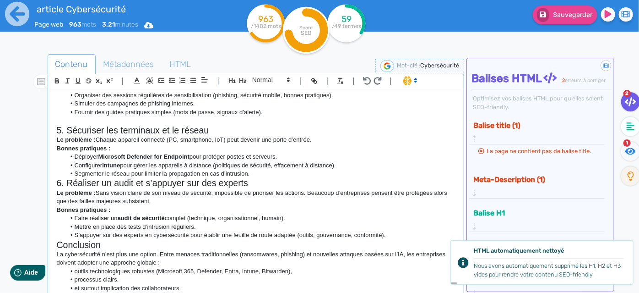
scroll to position [707, 0]
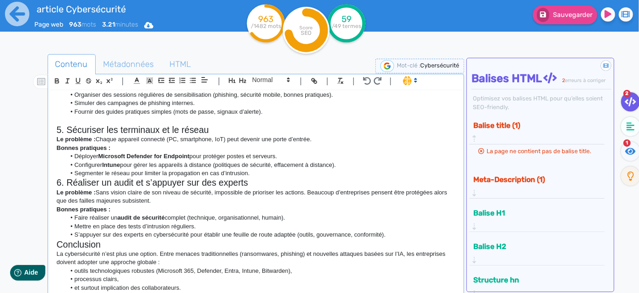
click at [226, 135] on h2 "5. Sécuriser les terminaux et le réseau" at bounding box center [256, 130] width 399 height 11
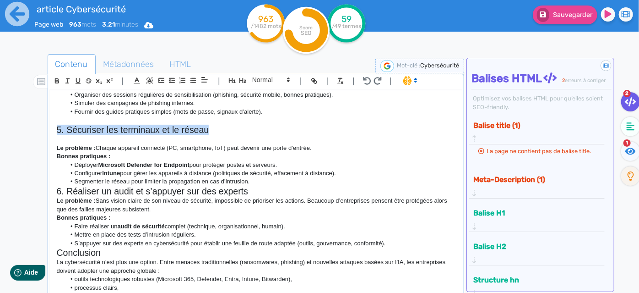
drag, startPoint x: 226, startPoint y: 148, endPoint x: 53, endPoint y: 147, distance: 173.1
click at [53, 147] on div "Cybersécurité : 6 bonnes pratiques pour sécuriser votre parc IT La sécurité inf…" at bounding box center [256, 192] width 413 height 205
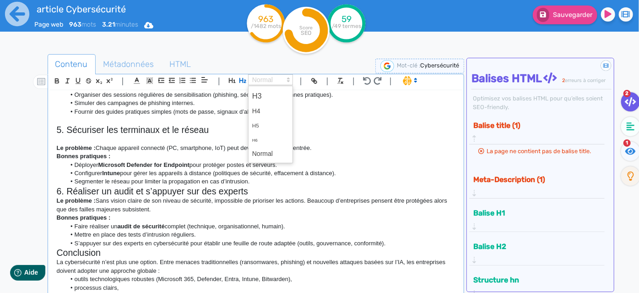
click at [250, 82] on span at bounding box center [270, 79] width 45 height 11
click at [261, 94] on span at bounding box center [270, 96] width 37 height 16
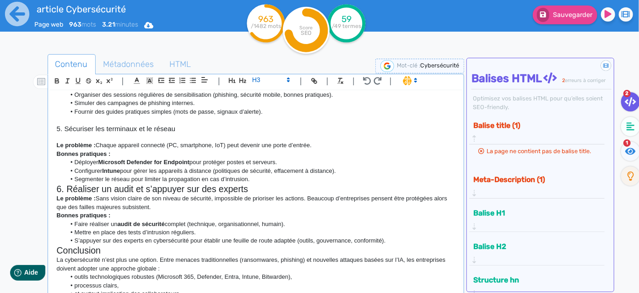
click at [132, 149] on p "Le problème : Chaque appareil connecté (PC, smartphone, IoT) peut devenir une p…" at bounding box center [256, 145] width 399 height 8
click at [341, 149] on p "Le problème : Chaque appareil connecté (PC, smartphone, IoT) peut devenir une p…" at bounding box center [256, 145] width 399 height 8
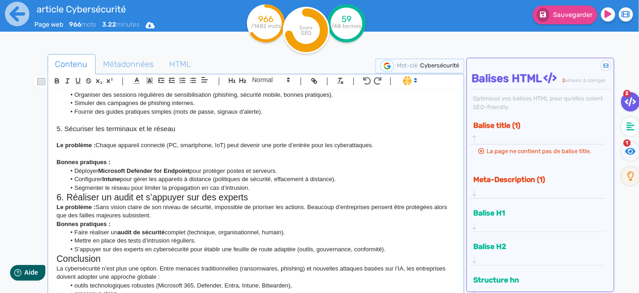
click at [281, 192] on li "Segmenter le réseau pour limiter la propagation en cas d’intrusion." at bounding box center [260, 188] width 390 height 8
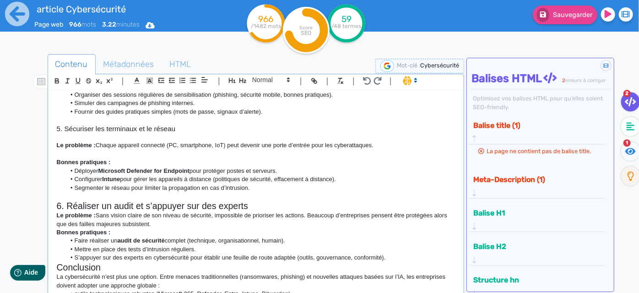
scroll to position [758, 0]
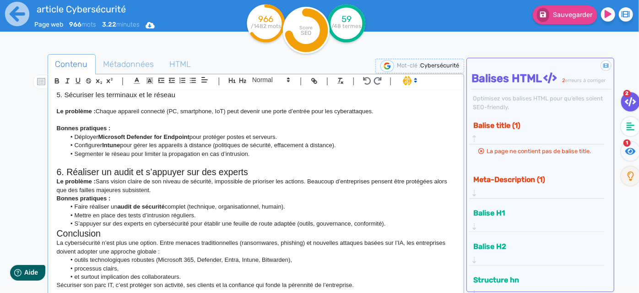
click at [270, 170] on h2 "6. Réaliser un audit et s’appuyer sur des experts" at bounding box center [256, 172] width 399 height 11
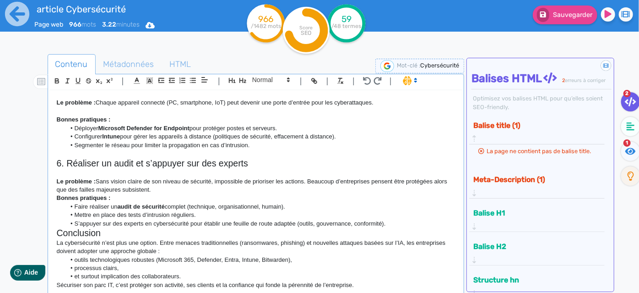
click at [175, 194] on p "Le problème : Sans vision claire de son niveau de sécurité, impossible de prior…" at bounding box center [256, 185] width 399 height 17
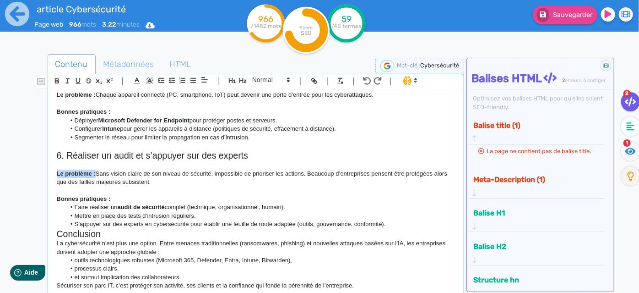
drag, startPoint x: 94, startPoint y: 188, endPoint x: 28, endPoint y: 191, distance: 66.0
click at [28, 191] on div "Contenu Métadonnées HTML | | H3 H4 H5 H6 Normal | | | | Cybersécurité : 6 bonne…" at bounding box center [333, 201] width 613 height 299
click at [155, 186] on p "Sans vision claire de son niveau de sécurité, impossible de prioriser les actio…" at bounding box center [256, 177] width 399 height 17
click at [399, 223] on li "S’appuyer sur des experts en cybersécurité pour établir une feuille de route ad…" at bounding box center [260, 223] width 390 height 8
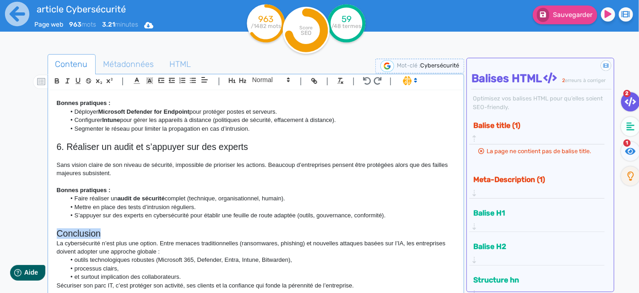
drag, startPoint x: 109, startPoint y: 239, endPoint x: 52, endPoint y: 237, distance: 57.7
click at [52, 237] on div "Cybersécurité : 6 bonnes pratiques pour sécuriser votre parc IT La sécurité inf…" at bounding box center [256, 192] width 413 height 205
click at [121, 233] on h2 "Conclusion" at bounding box center [256, 233] width 399 height 11
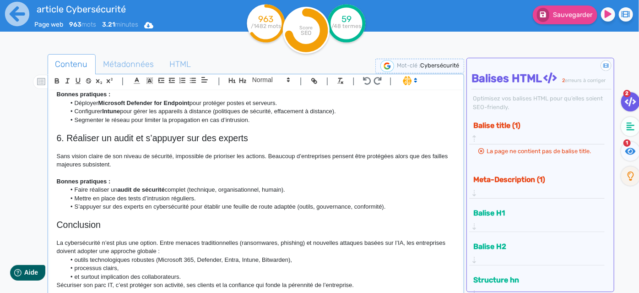
click at [177, 255] on p "La cybersécurité n’est plus une option. Entre menaces traditionnelles (ransomwa…" at bounding box center [256, 247] width 399 height 17
click at [192, 276] on li "et surtout implication des collaborateurs." at bounding box center [260, 276] width 390 height 8
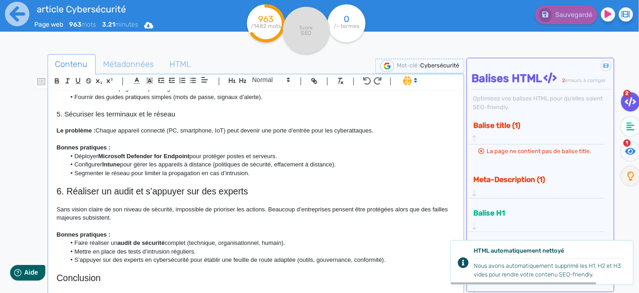
scroll to position [717, 0]
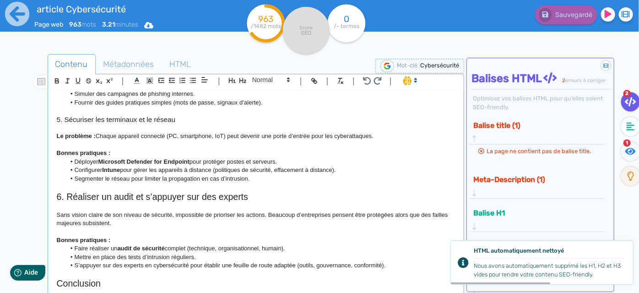
click at [97, 202] on h2 "6. Réaliser un audit et s’appuyer sur des experts" at bounding box center [256, 196] width 399 height 11
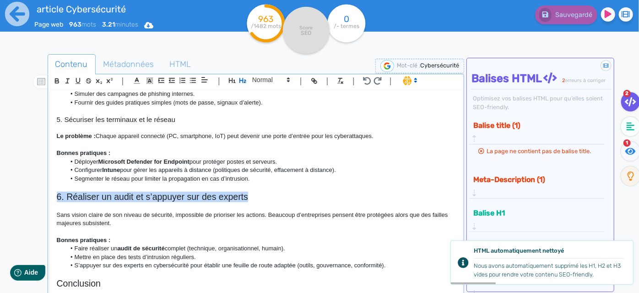
drag, startPoint x: 262, startPoint y: 211, endPoint x: 21, endPoint y: 212, distance: 241.3
click at [21, 212] on div "article Cybersécurité Page web 963 mots 3.21 minutes Html Pdf Word 963 /1482 mo…" at bounding box center [319, 175] width 639 height 350
click at [245, 80] on icon "button" at bounding box center [242, 80] width 7 height 5
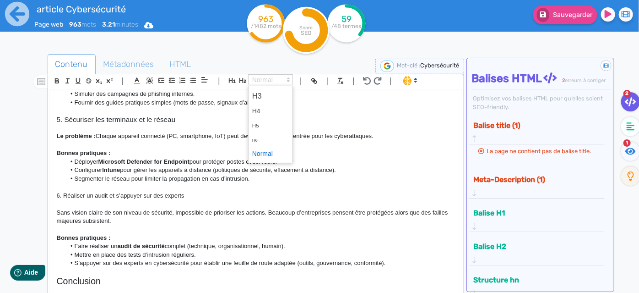
click at [255, 83] on span at bounding box center [270, 79] width 45 height 11
click at [261, 93] on span at bounding box center [270, 96] width 37 height 16
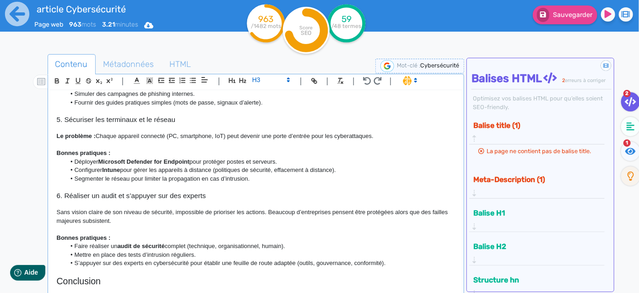
click at [268, 174] on li "Configurer Intune pour gérer les appareils à distance (politiques de sécurité, …" at bounding box center [260, 170] width 390 height 8
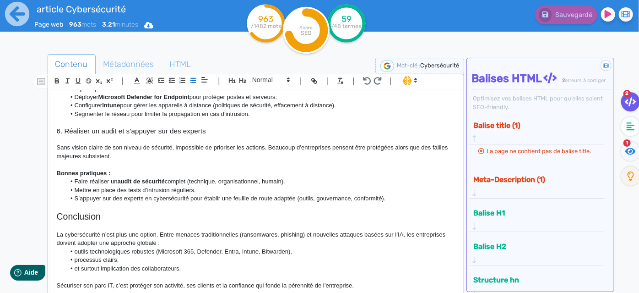
scroll to position [798, 0]
click at [118, 174] on p "Bonnes pratiques :" at bounding box center [256, 173] width 399 height 8
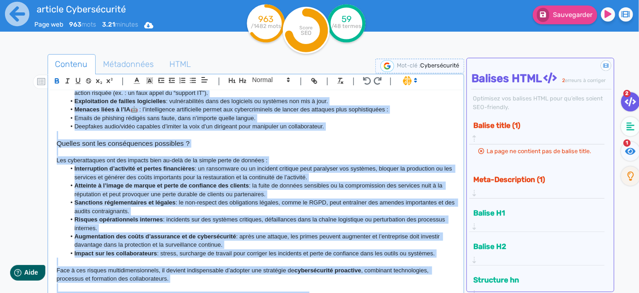
scroll to position [0, 0]
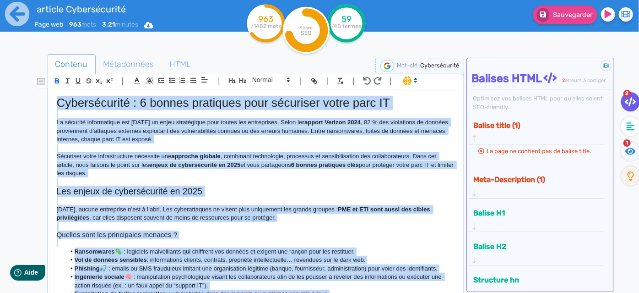
drag, startPoint x: 360, startPoint y: 285, endPoint x: 0, endPoint y: 65, distance: 422.1
click at [0, 65] on div "article Cybersécurité Page web 963 mots 3.21 minutes Html Pdf Word 963 /1482 mo…" at bounding box center [319, 175] width 639 height 350
copy div "Loremipsumdol : 4 sitame consectet adip elitseddo eiusm temp IN Ut laboreet dol…"
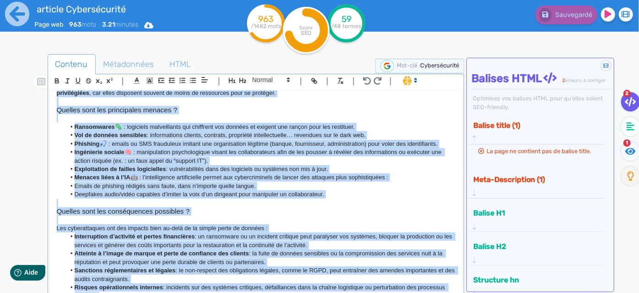
click at [197, 185] on li "Emails de phishing rédigés sans faute, dans n’importe quelle langue." at bounding box center [260, 186] width 390 height 8
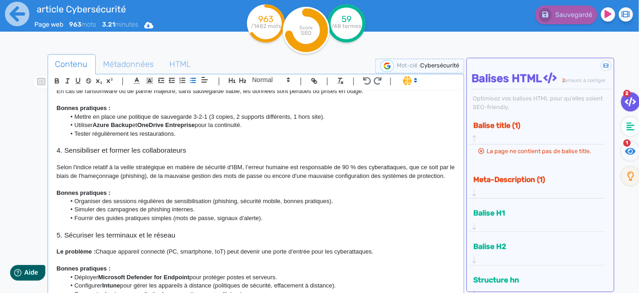
scroll to position [624, 0]
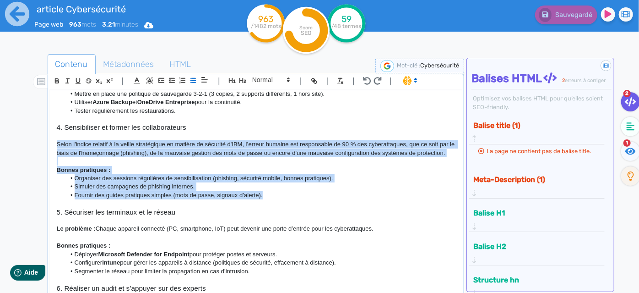
drag, startPoint x: 271, startPoint y: 214, endPoint x: 52, endPoint y: 151, distance: 227.8
click at [52, 151] on div "Cybersécurité : 6 bonnes pratiques pour sécuriser votre parc IT La sécurité inf…" at bounding box center [256, 192] width 413 height 205
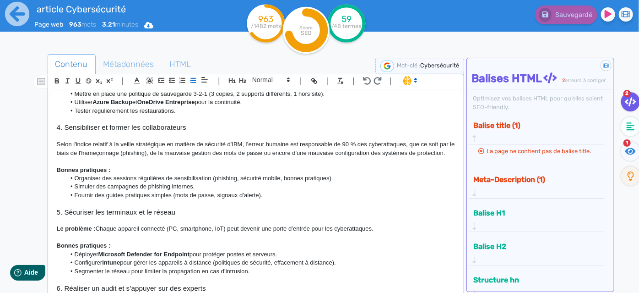
click at [266, 199] on li "Fournir des guides pratiques simples (mots de passe, signaux d’alerte)." at bounding box center [260, 195] width 390 height 8
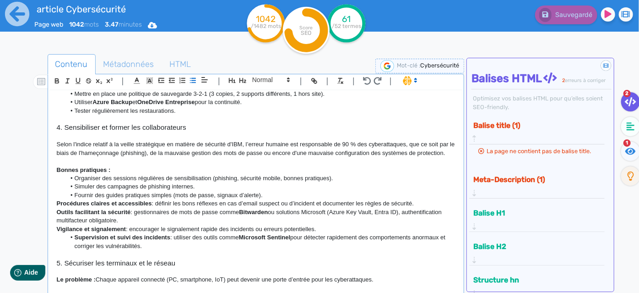
drag, startPoint x: 55, startPoint y: 218, endPoint x: 369, endPoint y: 238, distance: 314.3
click at [369, 238] on div "Cybersécurité : 6 bonnes pratiques pour sécuriser votre parc IT La sécurité inf…" at bounding box center [256, 192] width 413 height 205
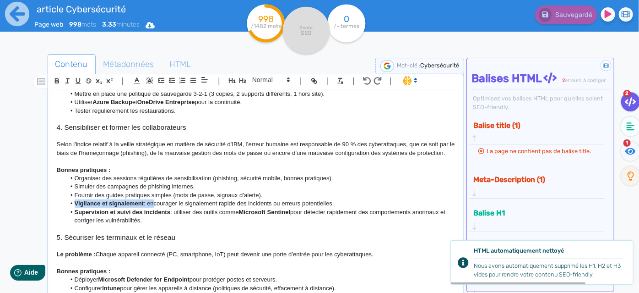
drag, startPoint x: 152, startPoint y: 219, endPoint x: 71, endPoint y: 219, distance: 82.0
click at [71, 207] on li "Vigilance et signalement : encourager le signalement rapide des incidents ou er…" at bounding box center [260, 203] width 390 height 8
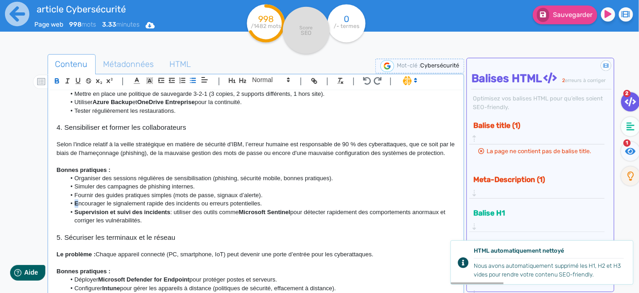
click at [75, 206] on strong "E" at bounding box center [77, 203] width 4 height 7
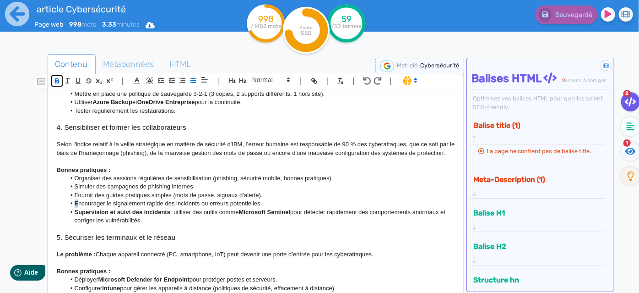
click at [56, 83] on icon "button" at bounding box center [57, 81] width 8 height 8
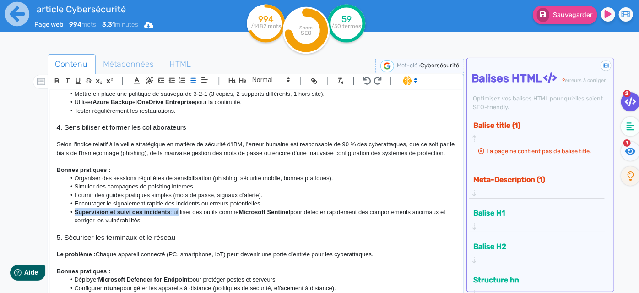
drag, startPoint x: 74, startPoint y: 230, endPoint x: 177, endPoint y: 230, distance: 103.5
click at [177, 225] on li "Supervision et suivi des incidents : utiliser des outils comme Microsoft Sentin…" at bounding box center [260, 216] width 390 height 17
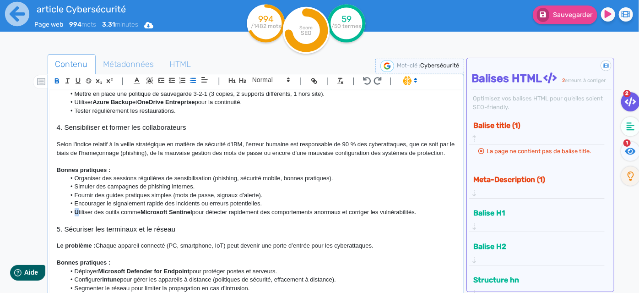
click at [78, 215] on strong "U" at bounding box center [77, 211] width 4 height 7
click at [57, 80] on icon "button" at bounding box center [56, 80] width 3 height 2
click at [197, 174] on p "Bonnes pratiques :" at bounding box center [256, 170] width 399 height 8
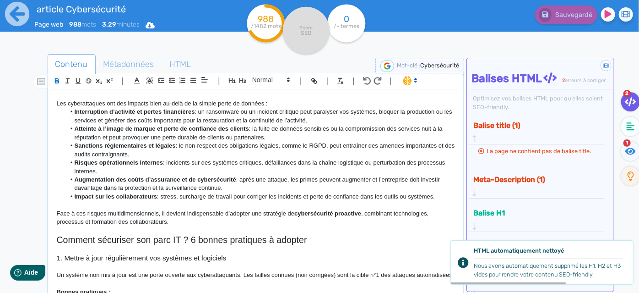
scroll to position [250, 0]
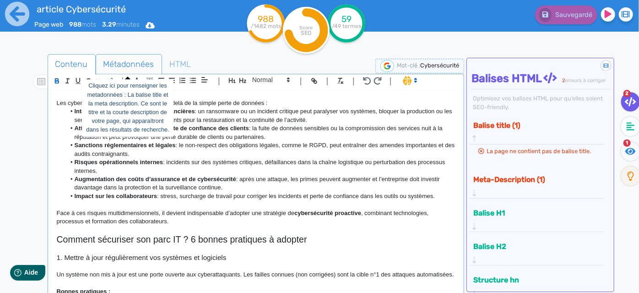
click at [129, 61] on span "Métadonnées" at bounding box center [128, 64] width 65 height 25
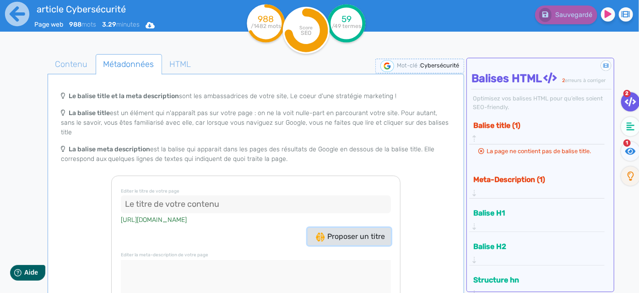
click at [340, 232] on span "Proposer un titre" at bounding box center [350, 236] width 69 height 9
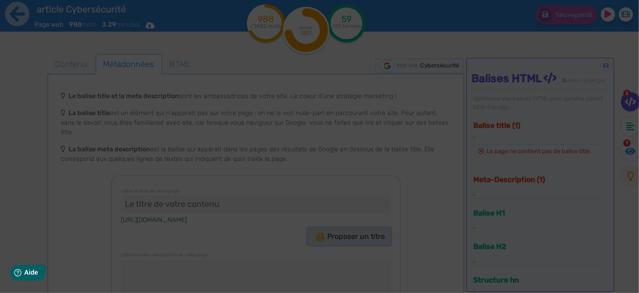
type input ""Cybersécurité : Protégez votre entreprise dès maintenant!""
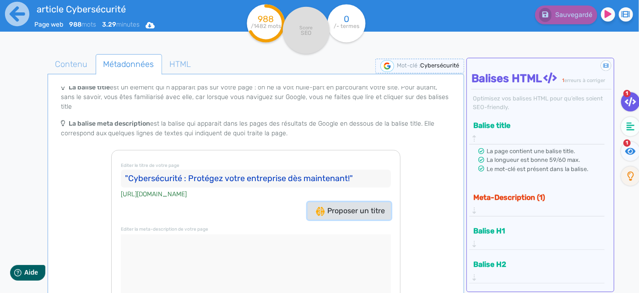
scroll to position [52, 0]
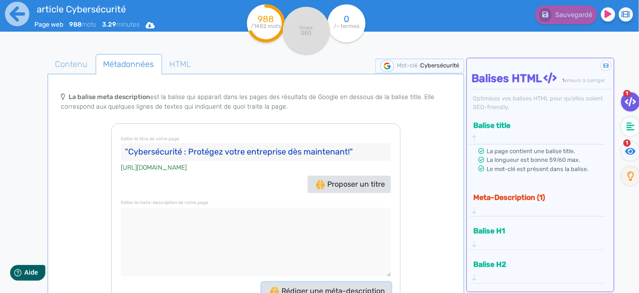
click at [306, 286] on span "Rédiger une méta-description" at bounding box center [327, 290] width 115 height 9
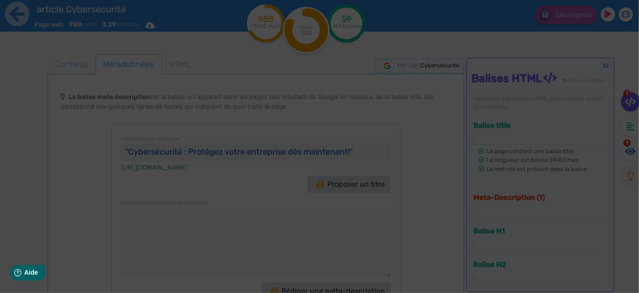
type textarea "Protégez votre entreprise avec ces 6 bonnes pratiques en cybersécurité ! Sécuri…"
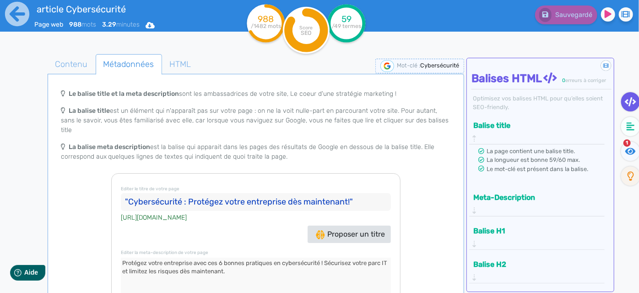
scroll to position [0, 0]
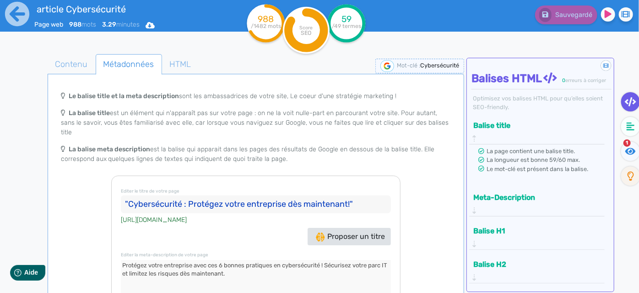
click at [523, 190] on button "Meta-Description" at bounding box center [534, 197] width 126 height 15
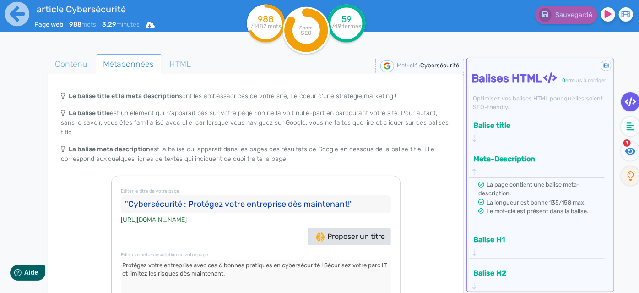
click at [513, 232] on button "Balise H1" at bounding box center [534, 239] width 126 height 15
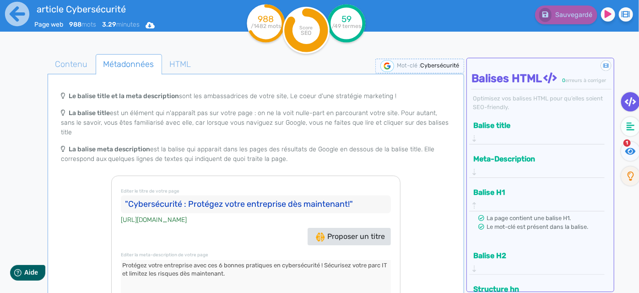
click at [506, 248] on button "Balise H2" at bounding box center [534, 255] width 126 height 15
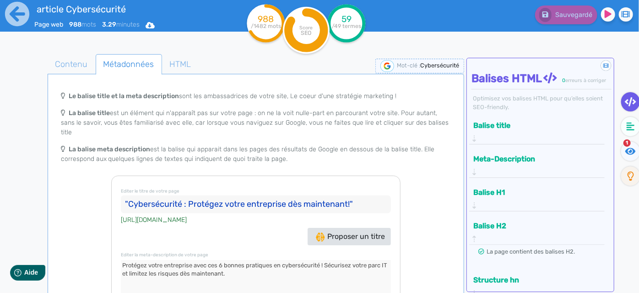
click at [511, 272] on button "Structure hn" at bounding box center [534, 279] width 126 height 15
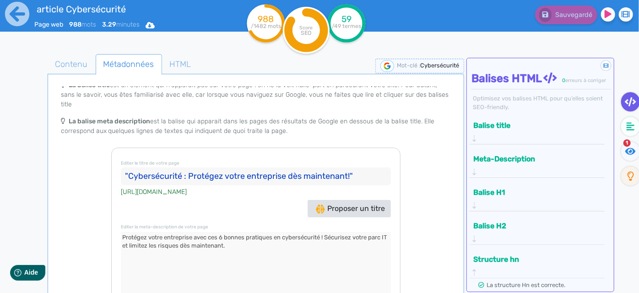
scroll to position [52, 0]
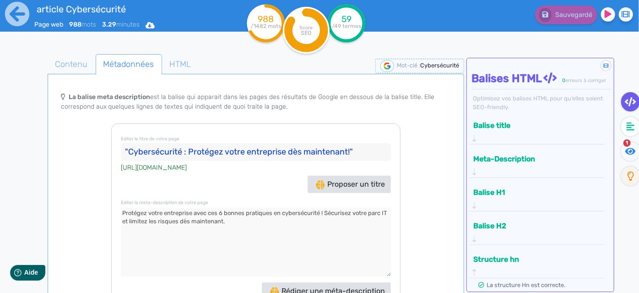
click at [317, 215] on textarea at bounding box center [256, 241] width 270 height 69
click at [70, 68] on span "Contenu" at bounding box center [71, 64] width 47 height 25
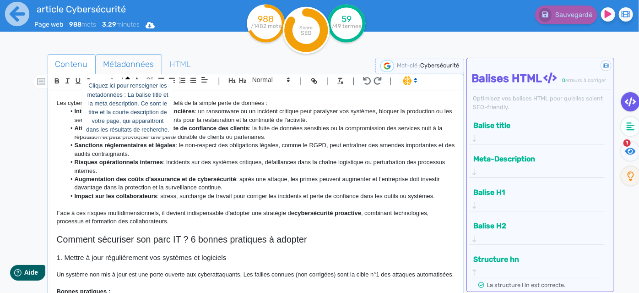
click at [107, 71] on span "Métadonnées" at bounding box center [128, 64] width 65 height 25
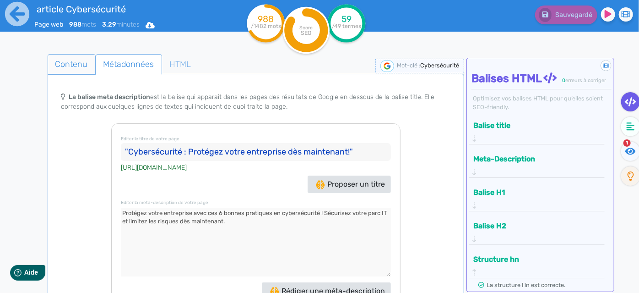
click at [68, 69] on span "Contenu" at bounding box center [71, 64] width 47 height 25
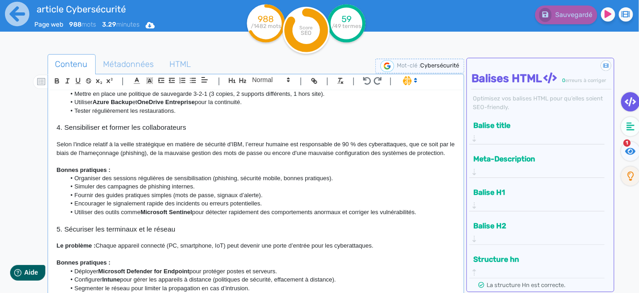
scroll to position [823, 0]
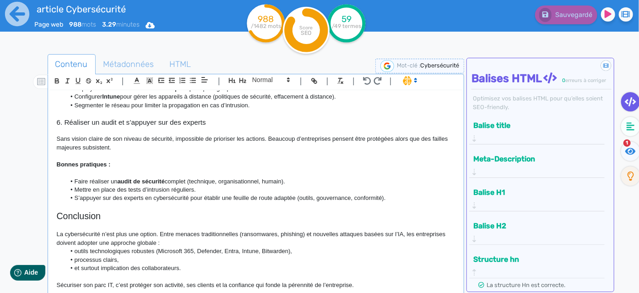
click at [376, 263] on li "processus clairs," at bounding box center [260, 259] width 390 height 8
click at [369, 282] on p "Sécuriser son parc IT, c’est protéger son activité, ses clients et la confiance…" at bounding box center [256, 285] width 399 height 8
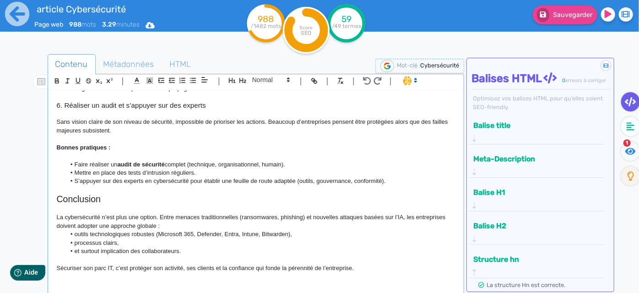
scroll to position [909, 0]
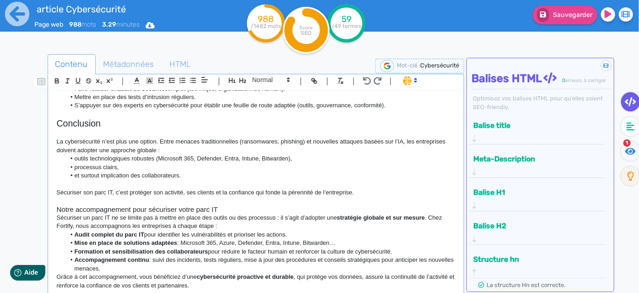
click at [240, 212] on h3 "Notre accompagnement pour sécuriser votre parc IT" at bounding box center [256, 209] width 399 height 8
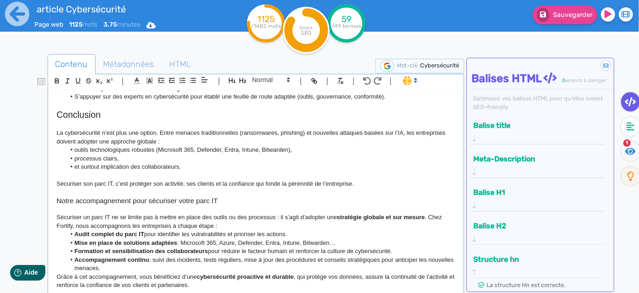
scroll to position [924, 0]
click at [172, 266] on li "Accompagnement continu : suivi des incidents, tests réguliers, mise à jour des …" at bounding box center [260, 263] width 390 height 17
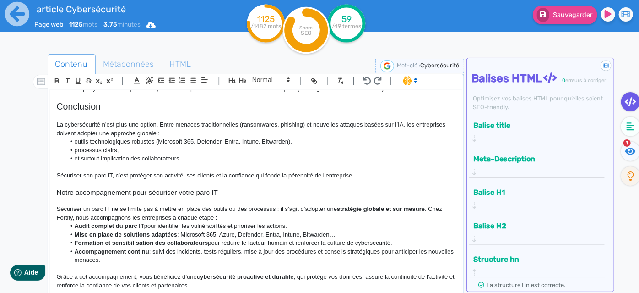
click at [216, 205] on p at bounding box center [256, 200] width 399 height 8
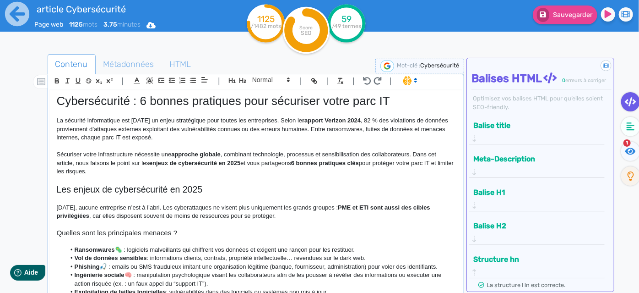
scroll to position [0, 0]
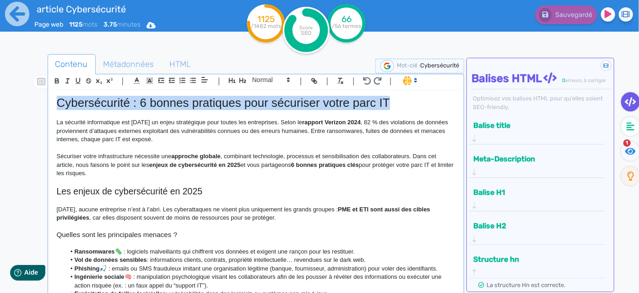
drag, startPoint x: 388, startPoint y: 101, endPoint x: 40, endPoint y: 100, distance: 348.0
click at [40, 100] on div "Contenu Métadonnées HTML | | H3 H4 H5 H6 Normal | | | | Cybersécurité : 6 bonne…" at bounding box center [333, 201] width 613 height 299
copy h1 "Cybersécurité : 6 bonnes pratiques pour sécuriser votre parc IT"
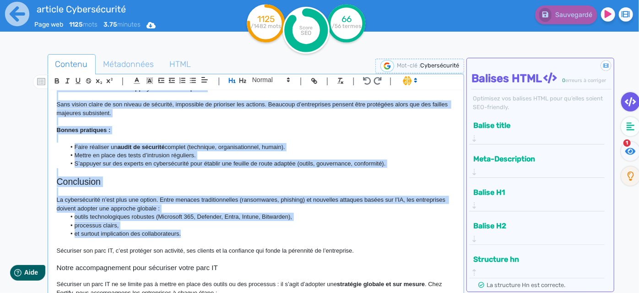
scroll to position [933, 0]
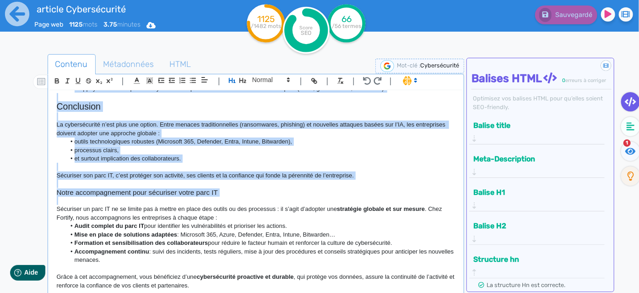
drag, startPoint x: 56, startPoint y: 123, endPoint x: 301, endPoint y: 196, distance: 256.1
click at [301, 196] on div "Cybersécurité : 6 bonnes pratiques pour sécuriser votre parc IT La sécurité inf…" at bounding box center [256, 192] width 413 height 205
copy div "Lo ipsumdol sitametconse adi elitsed’doe te incid utlaboreetd magn aliqua eni a…"
click at [121, 65] on span "Métadonnées" at bounding box center [128, 64] width 65 height 25
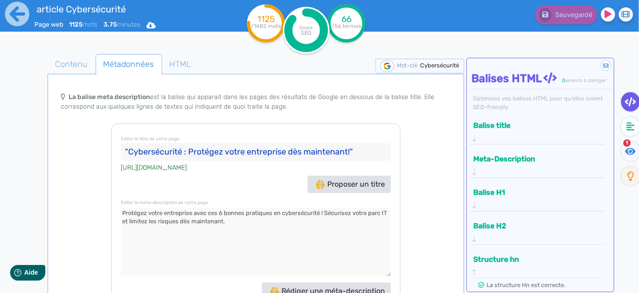
drag, startPoint x: 346, startPoint y: 139, endPoint x: 109, endPoint y: 130, distance: 236.4
click at [109, 130] on div "Le balise title et la meta description sont les ambassadrices de votre site, Le…" at bounding box center [255, 201] width 413 height 228
drag, startPoint x: 136, startPoint y: 142, endPoint x: 130, endPoint y: 141, distance: 6.1
click at [136, 143] on input ""Cybersécurité : Protégez votre entreprise dès maintenant!"" at bounding box center [256, 152] width 270 height 18
click at [128, 143] on input ""Cybersécurité : Protégez votre entreprise dès maintenant!"" at bounding box center [256, 152] width 270 height 18
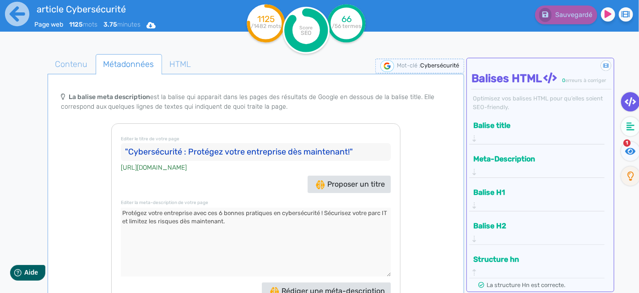
drag, startPoint x: 127, startPoint y: 141, endPoint x: 346, endPoint y: 148, distance: 219.0
click at [346, 148] on input ""Cybersécurité : Protégez votre entreprise dès maintenant!"" at bounding box center [256, 152] width 270 height 18
drag, startPoint x: 233, startPoint y: 212, endPoint x: 87, endPoint y: 198, distance: 146.7
click at [87, 198] on div "Le balise title et la meta description sont les ambassadrices de votre site, Le…" at bounding box center [255, 201] width 413 height 228
